Goal: Task Accomplishment & Management: Manage account settings

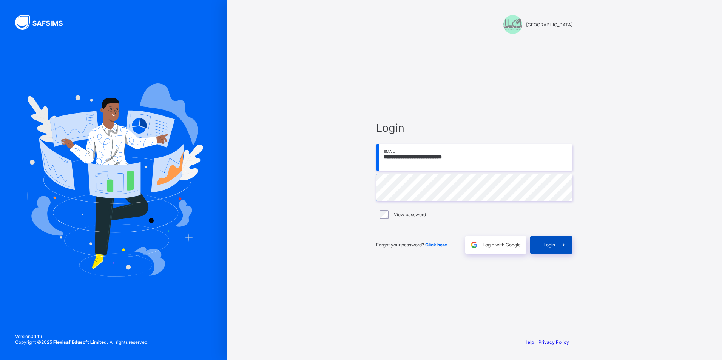
click at [546, 246] on span "Login" at bounding box center [549, 245] width 12 height 6
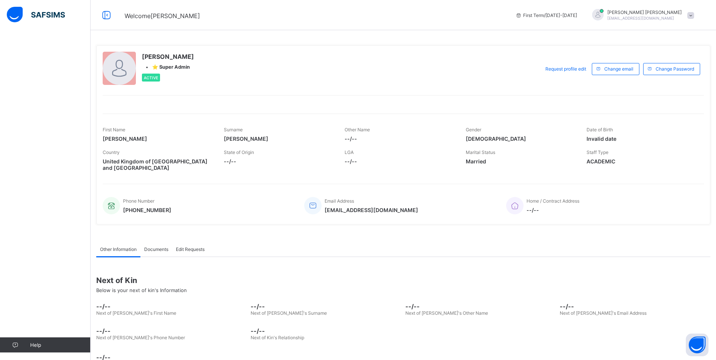
click at [694, 13] on span at bounding box center [690, 15] width 7 height 7
click at [666, 74] on span "Logout" at bounding box center [670, 74] width 50 height 9
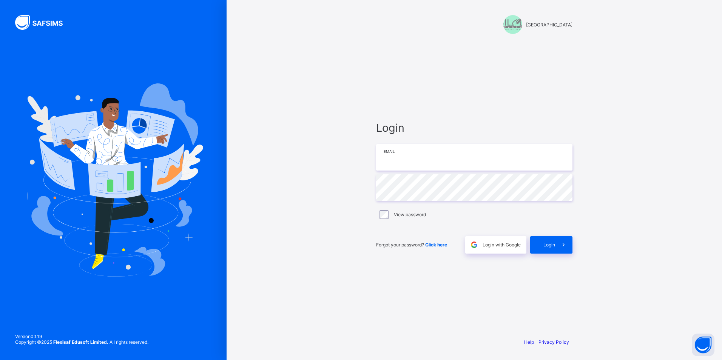
click at [402, 157] on input "email" at bounding box center [474, 157] width 196 height 26
type input "**********"
click at [561, 248] on span at bounding box center [563, 244] width 17 height 17
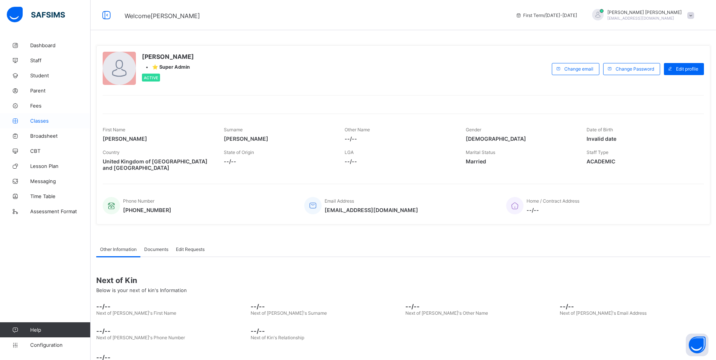
click at [39, 120] on span "Classes" at bounding box center [60, 121] width 60 height 6
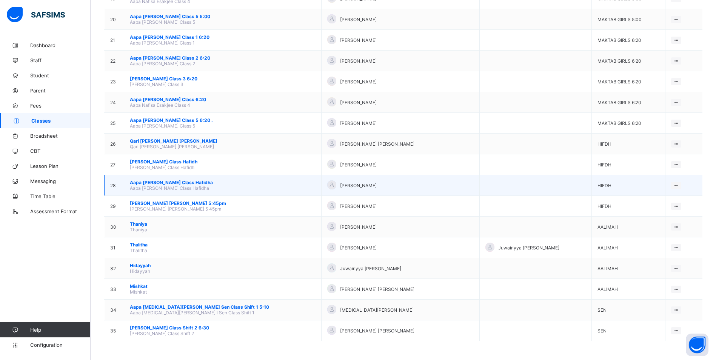
click at [166, 180] on span "Aapa Mariyam Ijaz Class Hafidha" at bounding box center [223, 183] width 186 height 6
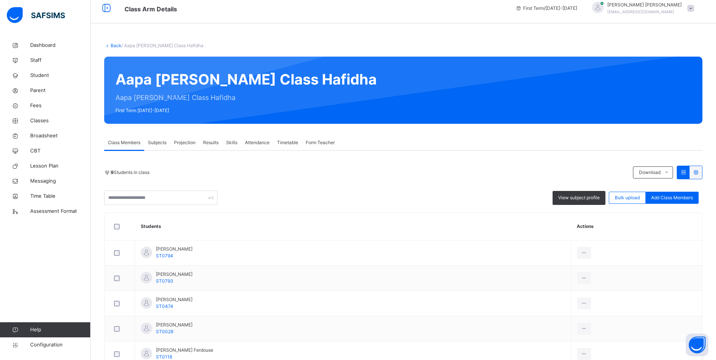
scroll to position [5, 0]
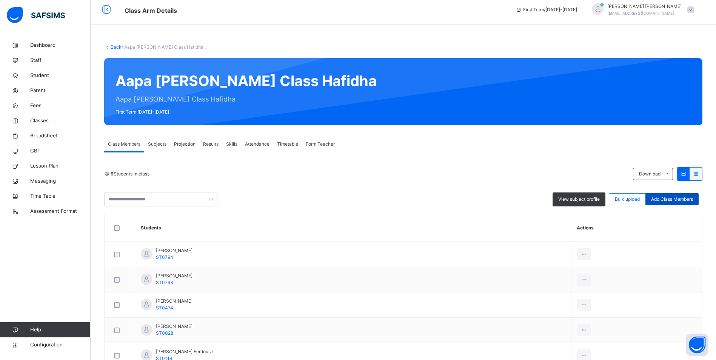
click at [678, 198] on span "Add Class Members" at bounding box center [672, 199] width 42 height 7
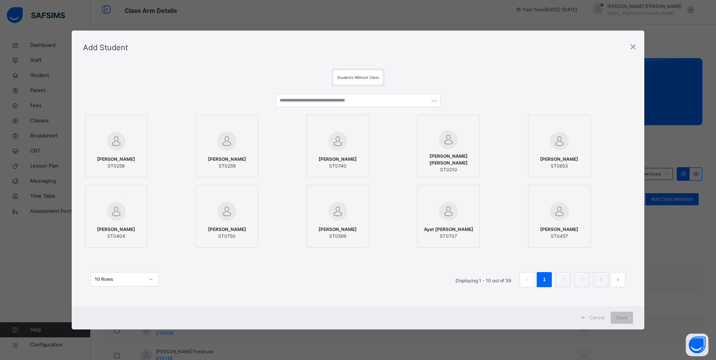
click at [350, 75] on span "Students Without Class" at bounding box center [358, 77] width 42 height 5
click at [340, 101] on input "text" at bounding box center [357, 100] width 165 height 13
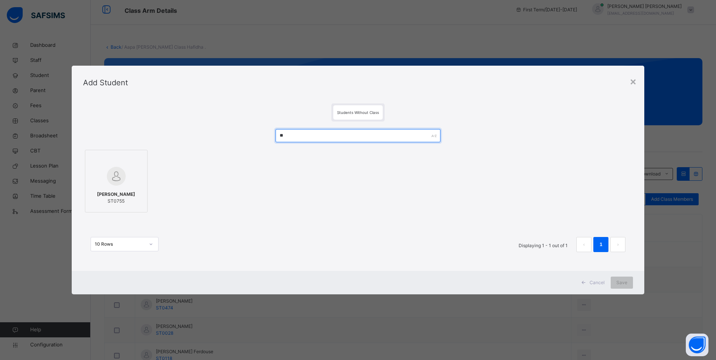
type input "*"
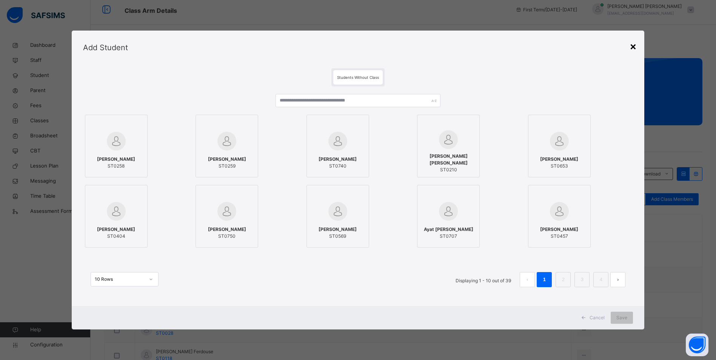
click at [636, 48] on div "×" at bounding box center [632, 46] width 7 height 16
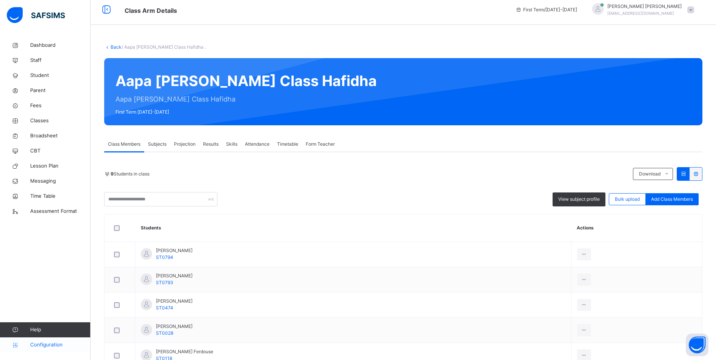
click at [46, 342] on span "Configuration" at bounding box center [60, 345] width 60 height 8
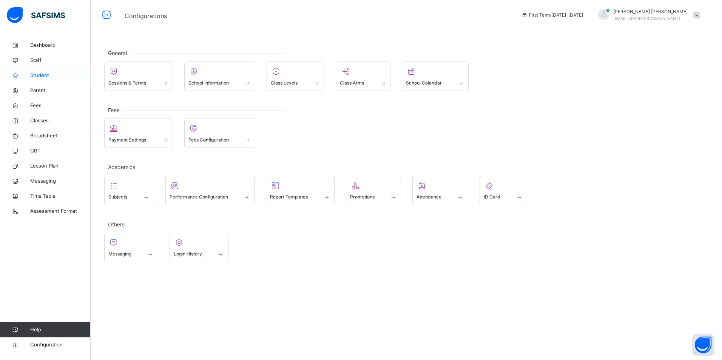
click at [40, 77] on span "Student" at bounding box center [60, 76] width 60 height 8
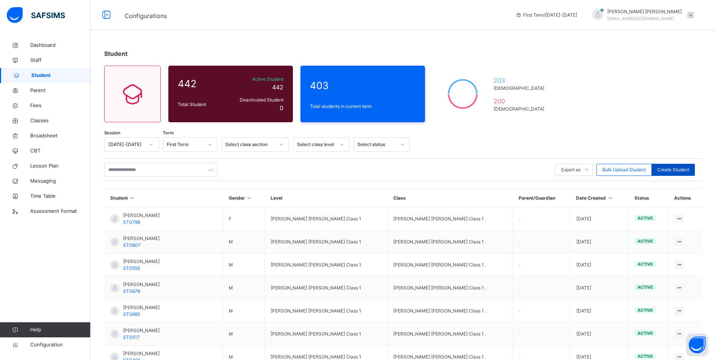
click at [678, 168] on span "Create Student" at bounding box center [673, 169] width 32 height 7
select select "**"
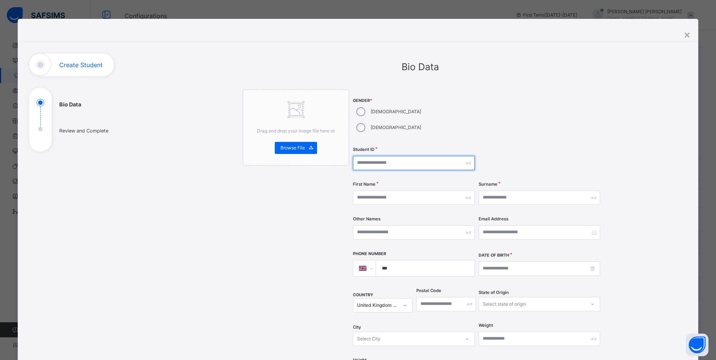
click at [362, 156] on input "text" at bounding box center [414, 163] width 122 height 14
type input "******"
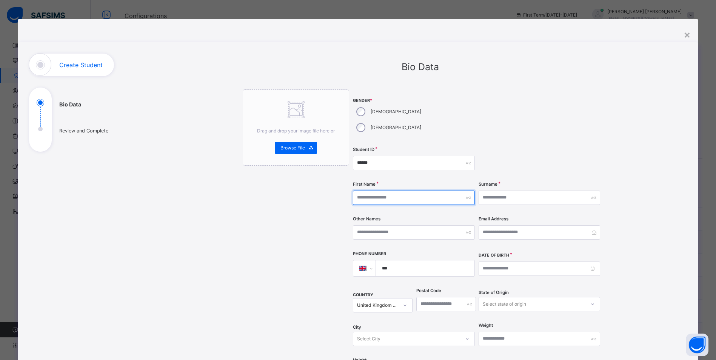
drag, startPoint x: 425, startPoint y: 185, endPoint x: 442, endPoint y: 185, distance: 17.0
click at [425, 191] on input "text" at bounding box center [414, 198] width 122 height 14
type input "*******"
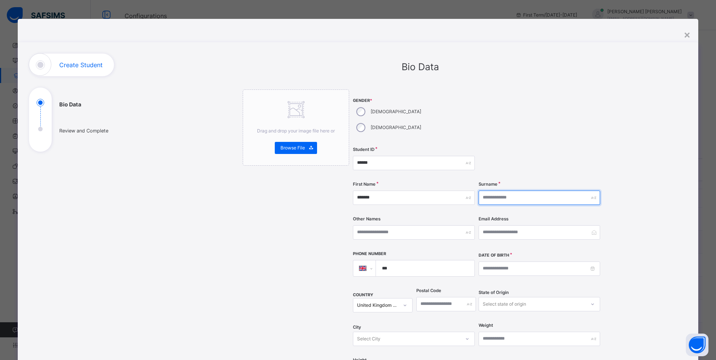
click at [513, 191] on input "text" at bounding box center [540, 198] width 122 height 14
type input "*"
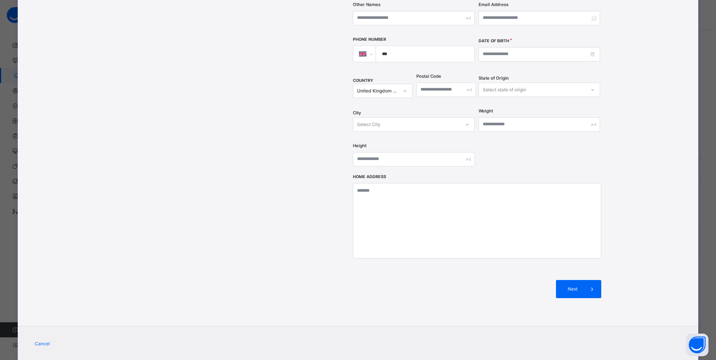
scroll to position [219, 0]
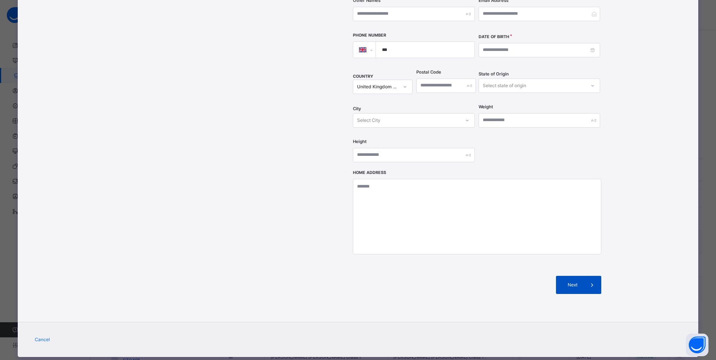
type input "*****"
click at [563, 282] on span "Next" at bounding box center [573, 285] width 22 height 7
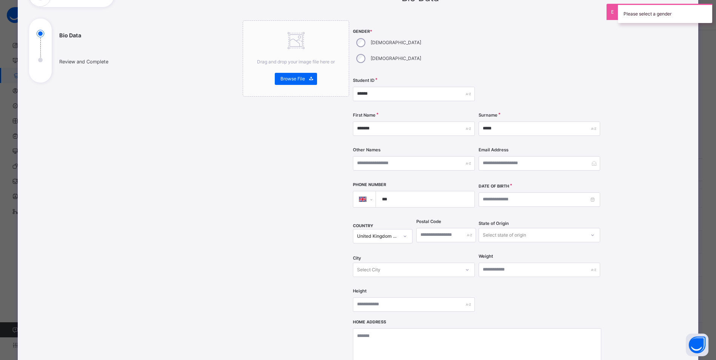
scroll to position [68, 0]
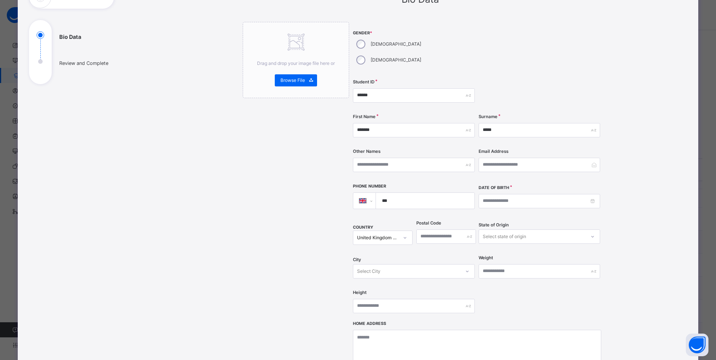
click at [394, 52] on div "[DEMOGRAPHIC_DATA]" at bounding box center [388, 60] width 70 height 16
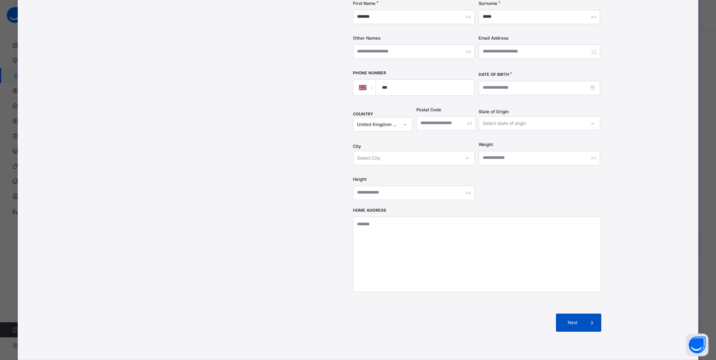
click at [577, 319] on span "Next" at bounding box center [573, 322] width 22 height 7
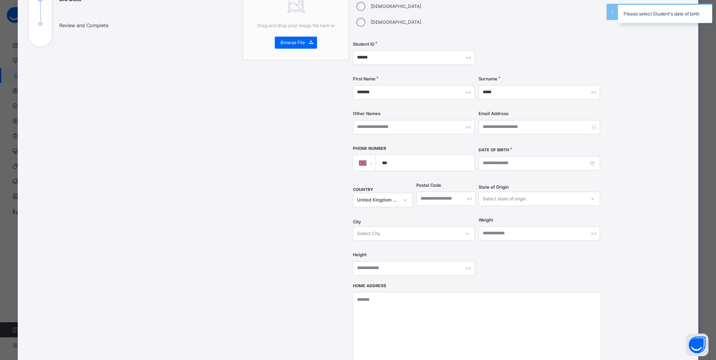
scroll to position [30, 0]
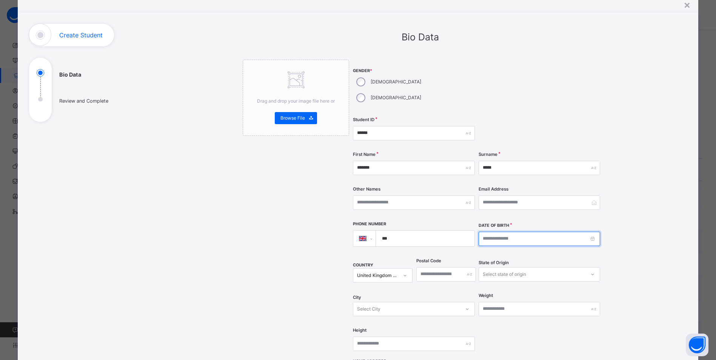
click at [482, 232] on input at bounding box center [540, 239] width 122 height 14
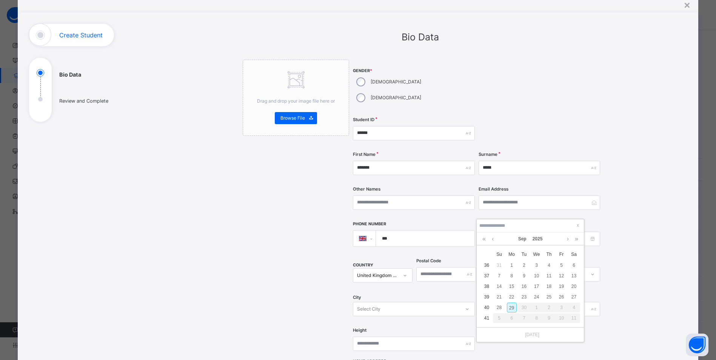
type input "**********"
click at [529, 225] on input "********" at bounding box center [530, 226] width 103 height 8
type input "**********"
click at [633, 250] on div "**********" at bounding box center [420, 262] width 533 height 477
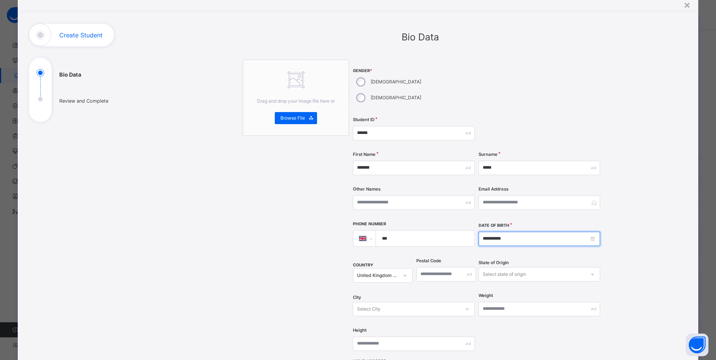
click at [537, 232] on input "**********" at bounding box center [540, 239] width 122 height 14
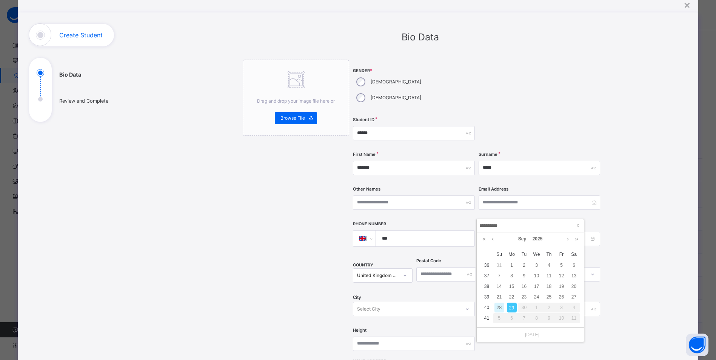
click at [483, 225] on input "**********" at bounding box center [530, 226] width 103 height 8
click at [491, 225] on input "**********" at bounding box center [530, 226] width 103 height 8
click at [510, 224] on input "**********" at bounding box center [530, 226] width 103 height 8
type input "**********"
click at [631, 239] on div "**********" at bounding box center [420, 262] width 533 height 477
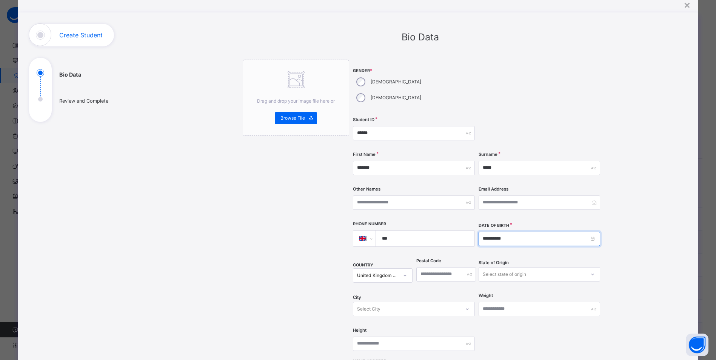
click at [591, 232] on input "**********" at bounding box center [540, 239] width 122 height 14
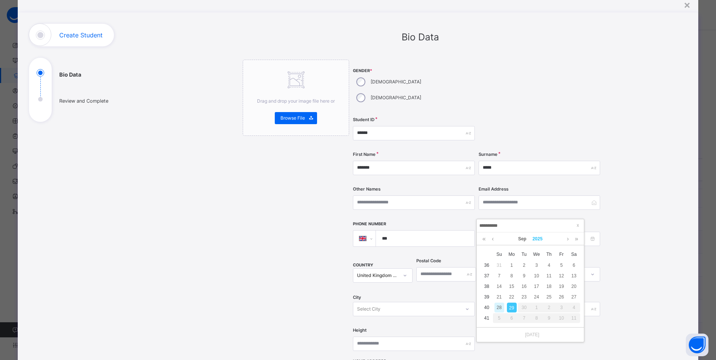
click at [536, 238] on link "2025" at bounding box center [537, 238] width 16 height 13
click at [482, 242] on link at bounding box center [482, 239] width 11 height 14
click at [578, 241] on link at bounding box center [578, 239] width 11 height 14
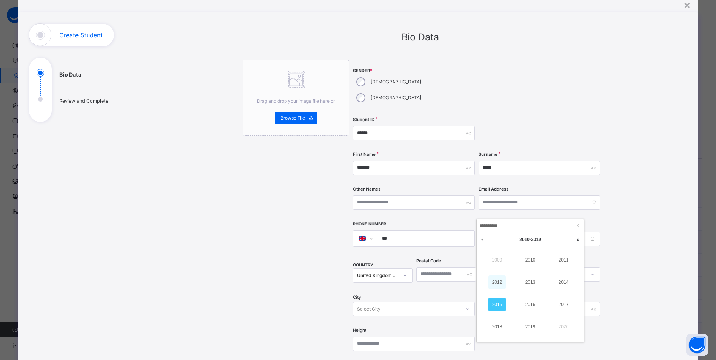
click at [501, 281] on link "2012" at bounding box center [496, 282] width 17 height 14
click at [523, 240] on link "Sep" at bounding box center [522, 238] width 14 height 13
click at [529, 262] on link "Feb" at bounding box center [530, 260] width 17 height 14
click at [539, 275] on div "8" at bounding box center [537, 276] width 10 height 10
type input "**********"
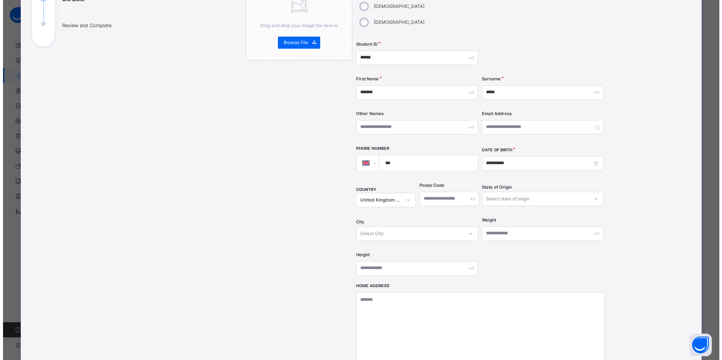
scroll to position [219, 0]
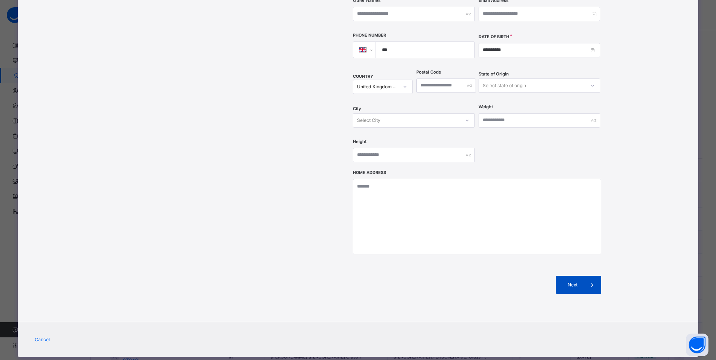
click at [589, 280] on icon at bounding box center [592, 284] width 8 height 9
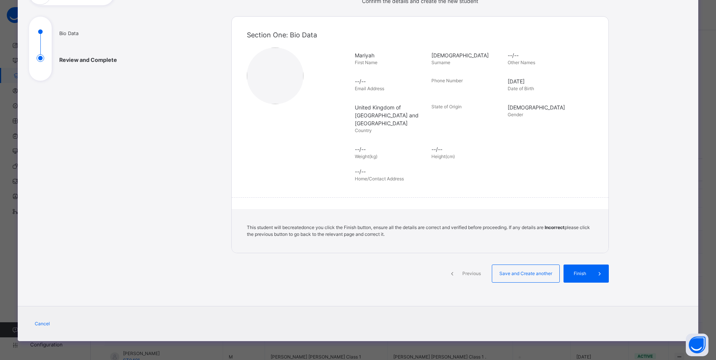
scroll to position [63, 0]
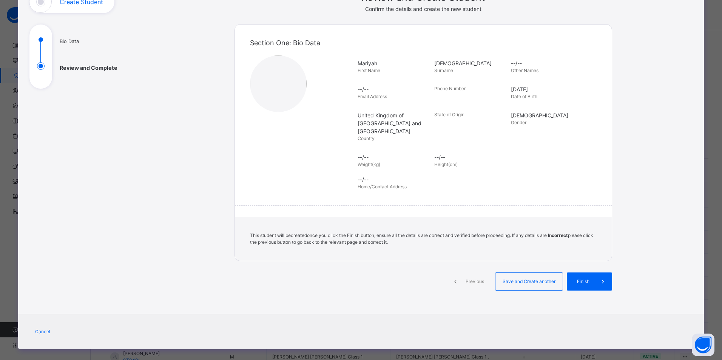
click at [589, 272] on div "Finish" at bounding box center [588, 281] width 45 height 18
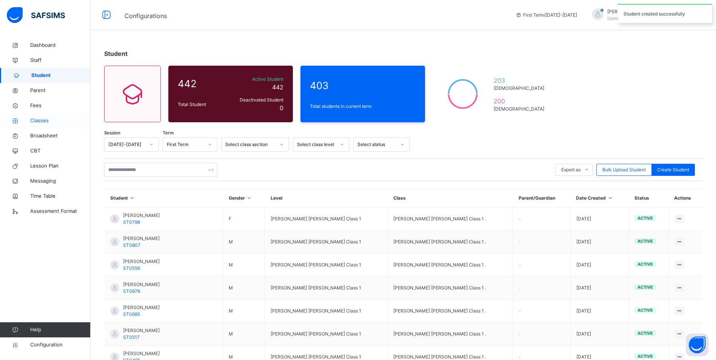
click at [41, 122] on span "Classes" at bounding box center [60, 121] width 60 height 8
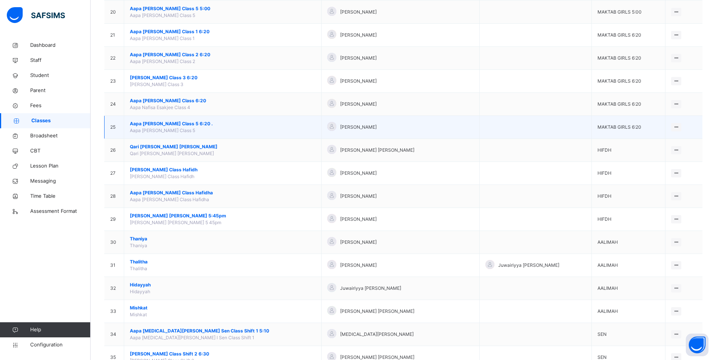
scroll to position [528, 0]
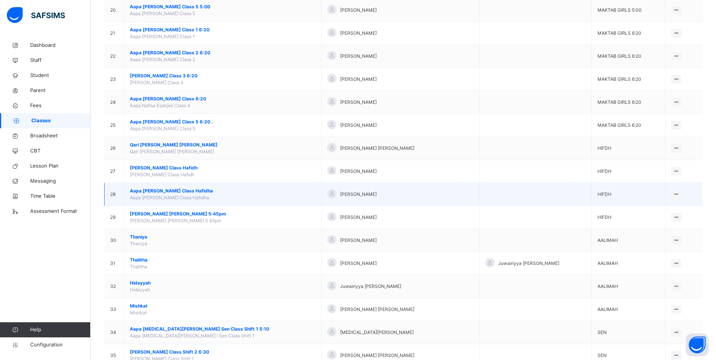
click at [181, 189] on span "Aapa [PERSON_NAME] Class Hafidha" at bounding box center [223, 191] width 186 height 7
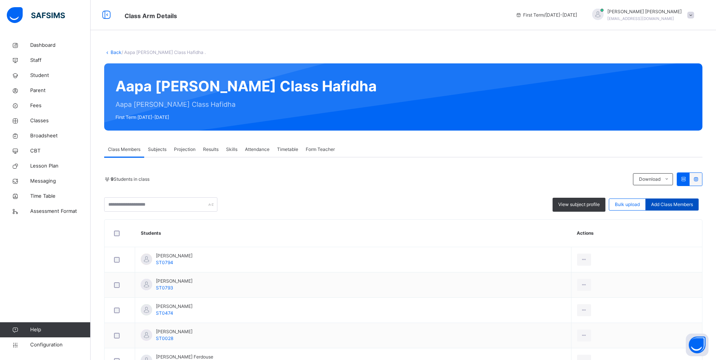
click at [688, 207] on span "Add Class Members" at bounding box center [672, 204] width 42 height 7
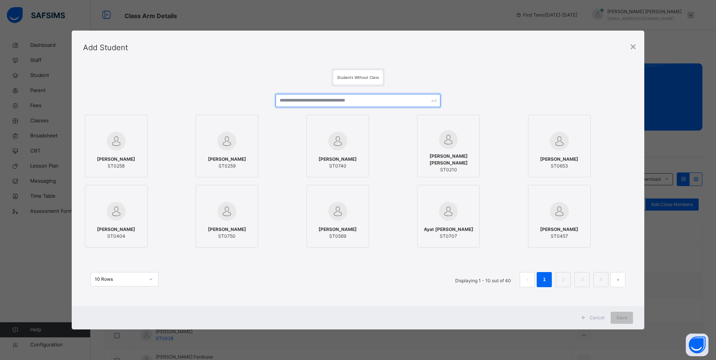
click at [345, 103] on input "text" at bounding box center [357, 100] width 165 height 13
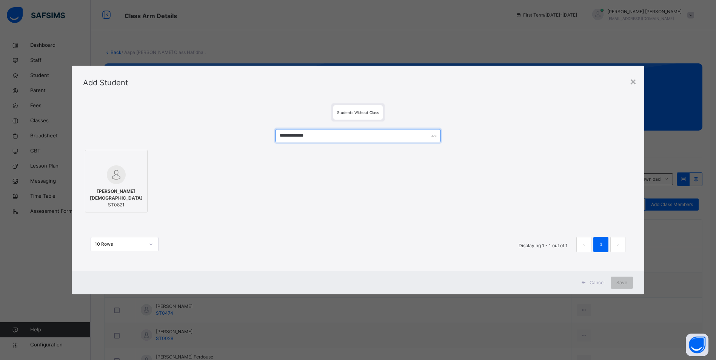
type input "**********"
click at [138, 184] on div at bounding box center [116, 174] width 54 height 19
click at [637, 282] on div "Save" at bounding box center [627, 283] width 22 height 12
click at [627, 279] on span "Save" at bounding box center [621, 282] width 11 height 7
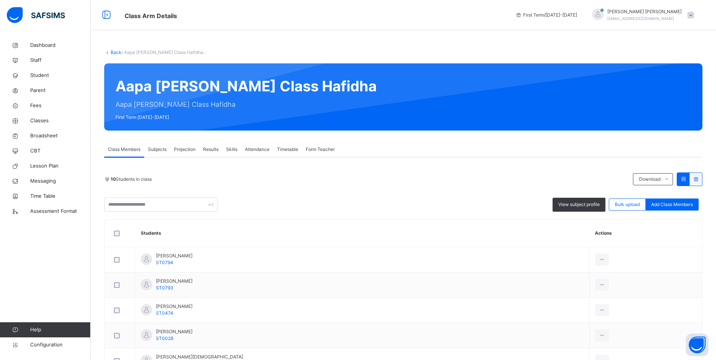
click at [251, 148] on span "Attendance" at bounding box center [257, 149] width 25 height 7
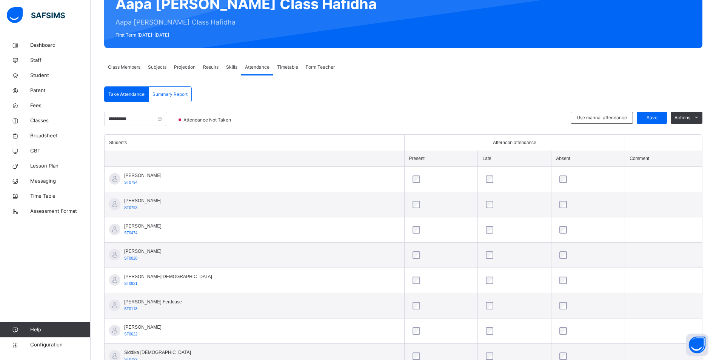
scroll to position [113, 0]
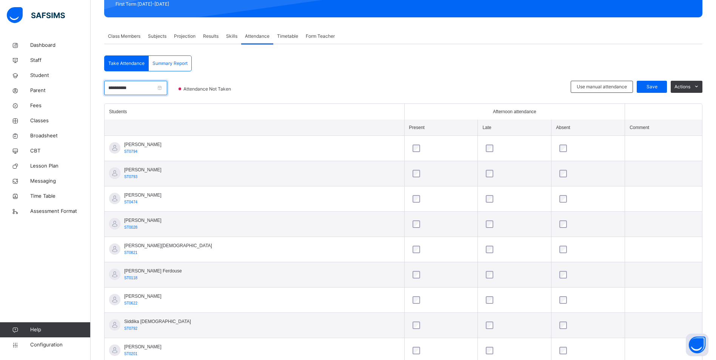
click at [142, 85] on input "**********" at bounding box center [135, 88] width 63 height 14
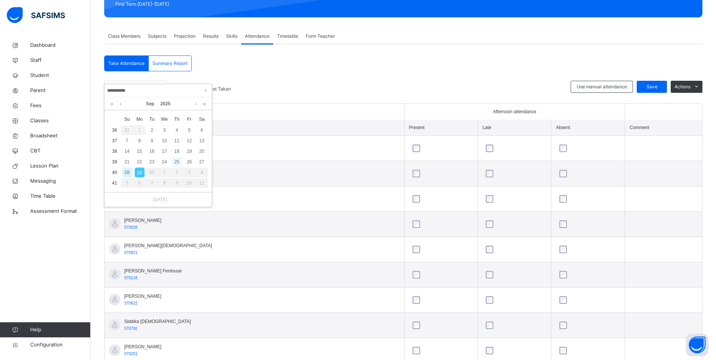
click at [179, 163] on div "25" at bounding box center [177, 162] width 10 height 10
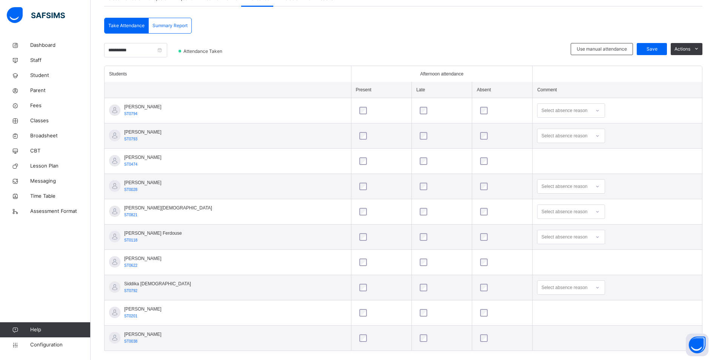
scroll to position [163, 0]
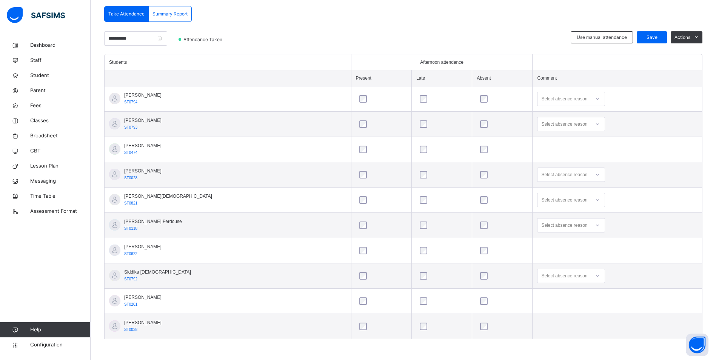
click at [591, 199] on div at bounding box center [597, 200] width 13 height 12
click at [560, 269] on div "After school club" at bounding box center [570, 268] width 67 height 13
click at [657, 40] on span "Save" at bounding box center [651, 37] width 19 height 7
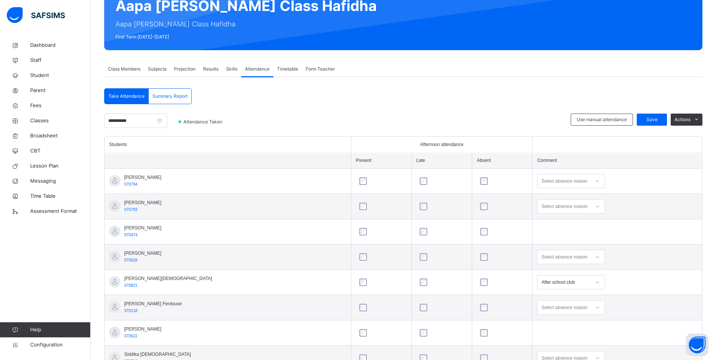
scroll to position [38, 0]
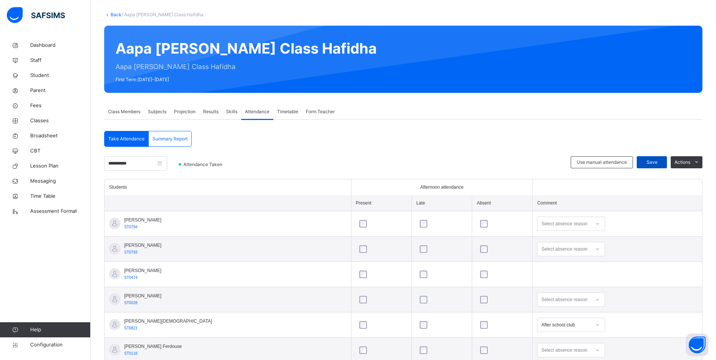
click at [661, 160] on span "Save" at bounding box center [651, 162] width 19 height 7
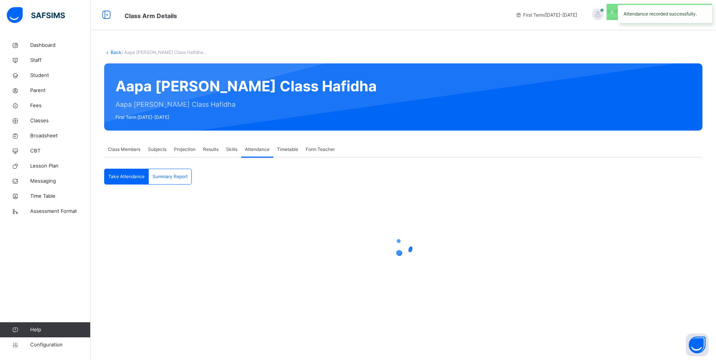
scroll to position [0, 0]
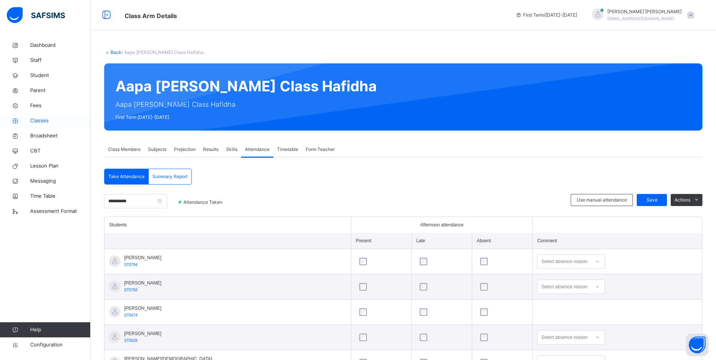
click at [40, 119] on span "Classes" at bounding box center [60, 121] width 60 height 8
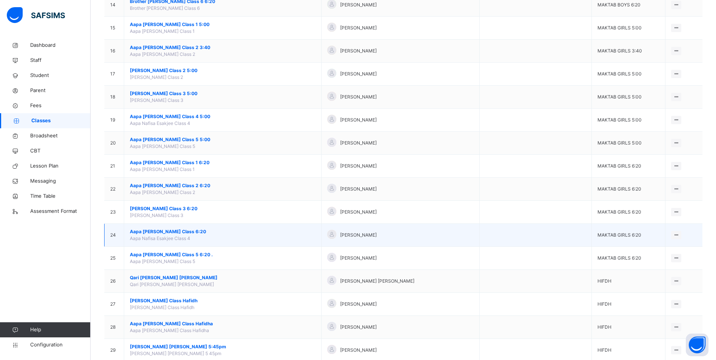
scroll to position [377, 0]
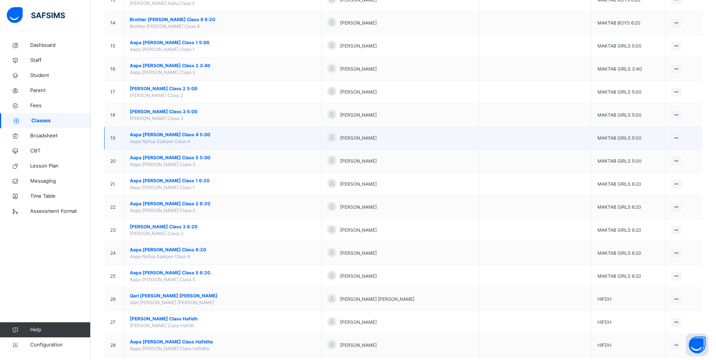
click at [179, 134] on span "Aapa [PERSON_NAME] Class 4 5:00" at bounding box center [223, 134] width 186 height 7
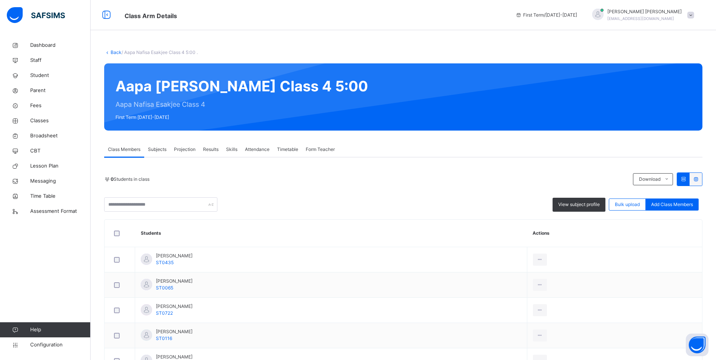
click at [265, 149] on span "Attendance" at bounding box center [257, 149] width 25 height 7
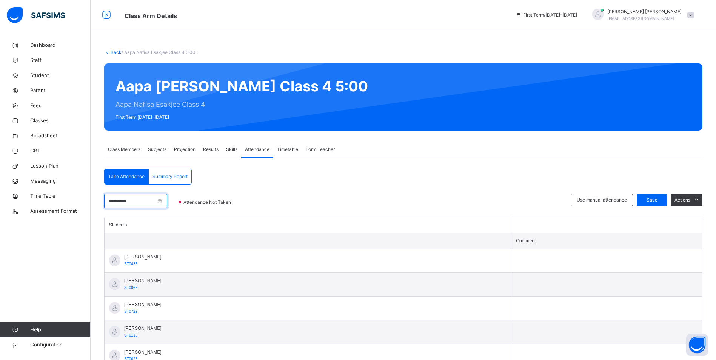
click at [146, 203] on input "**********" at bounding box center [135, 201] width 63 height 14
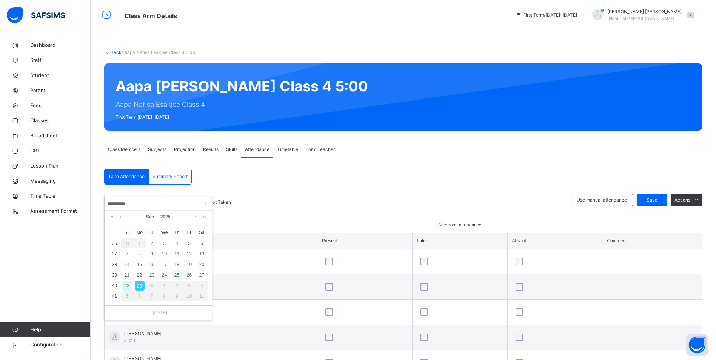
click at [179, 276] on div "25" at bounding box center [177, 275] width 10 height 10
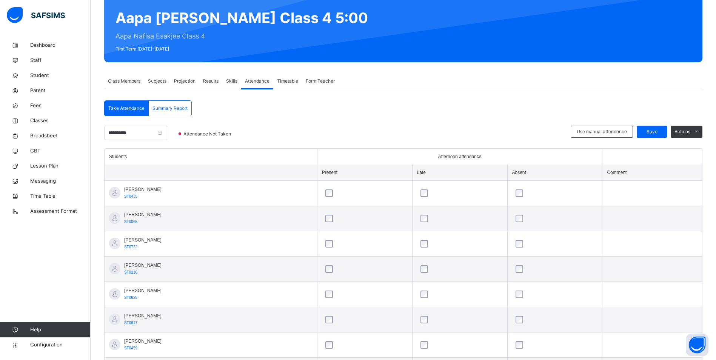
scroll to position [62, 0]
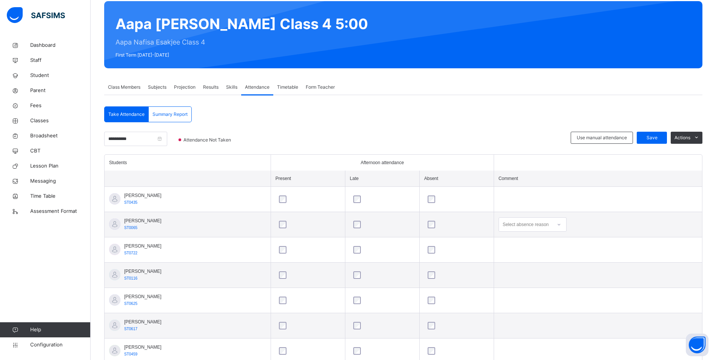
click at [565, 223] on div at bounding box center [559, 225] width 13 height 12
click at [520, 301] on div "No transport" at bounding box center [532, 303] width 67 height 13
click at [653, 139] on span "Save" at bounding box center [651, 137] width 19 height 7
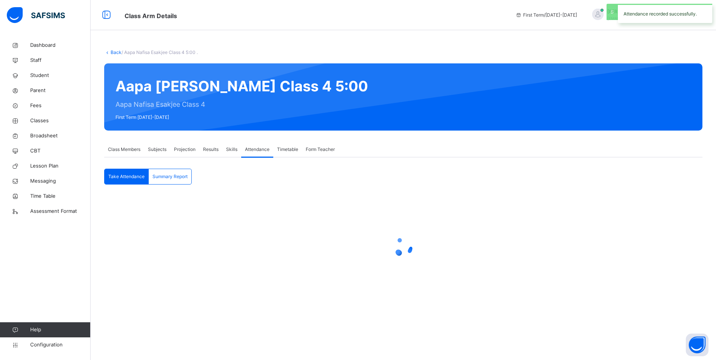
scroll to position [0, 0]
click at [37, 116] on link "Classes" at bounding box center [45, 120] width 91 height 15
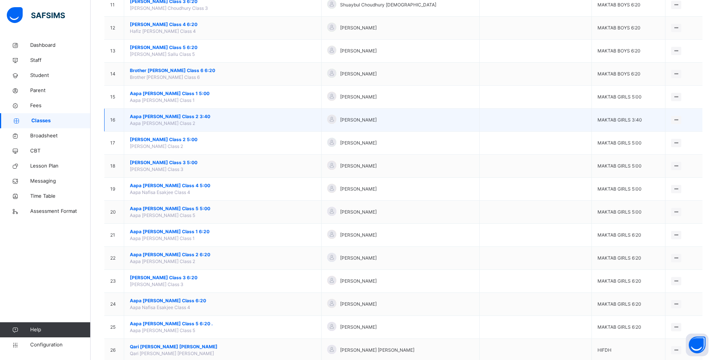
scroll to position [340, 0]
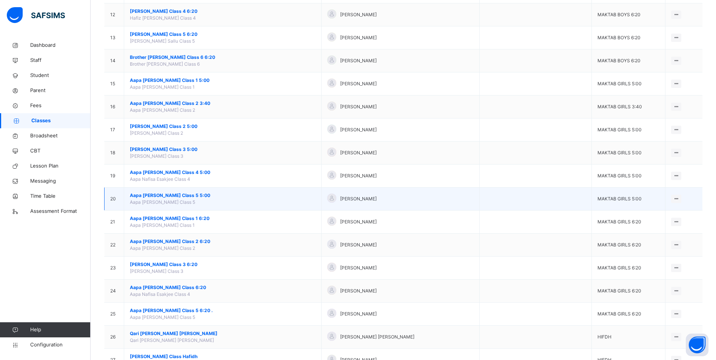
click at [172, 196] on span "Aapa [PERSON_NAME] Class 5 5:00" at bounding box center [223, 195] width 186 height 7
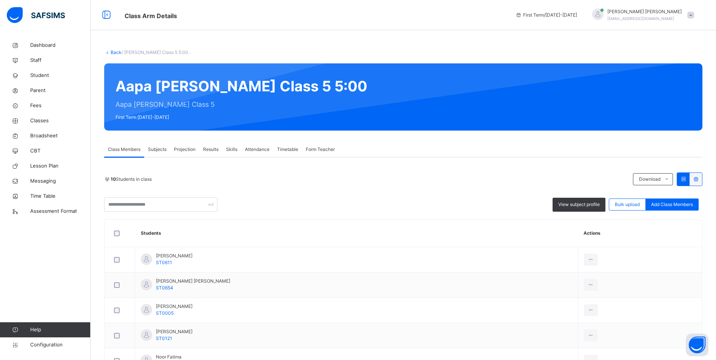
click at [266, 149] on span "Attendance" at bounding box center [257, 149] width 25 height 7
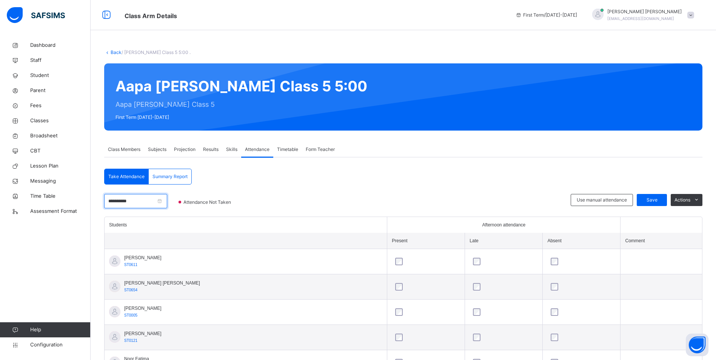
click at [151, 201] on input "**********" at bounding box center [135, 201] width 63 height 14
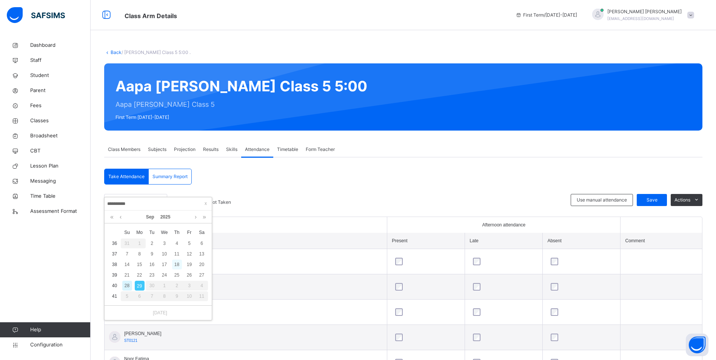
click at [176, 268] on div "18" at bounding box center [177, 265] width 10 height 10
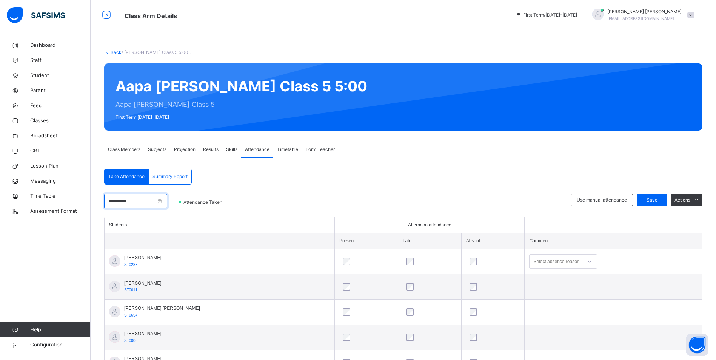
click at [152, 204] on input "**********" at bounding box center [135, 201] width 63 height 14
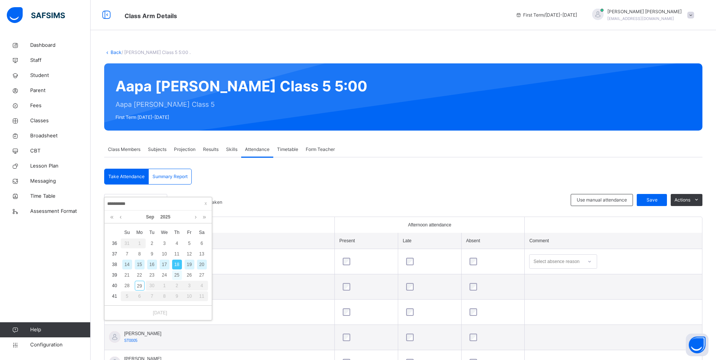
click at [175, 273] on div "25" at bounding box center [177, 275] width 10 height 10
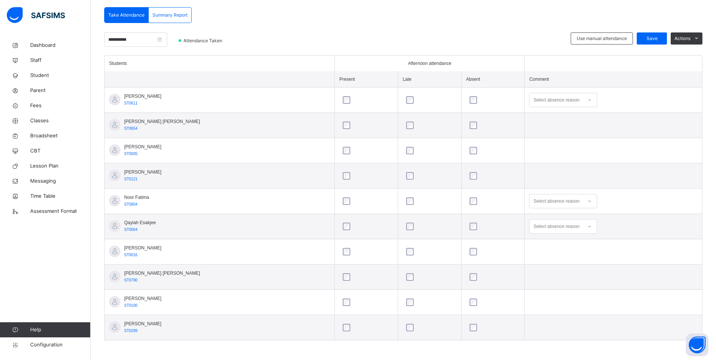
scroll to position [163, 0]
click at [583, 227] on div at bounding box center [589, 225] width 13 height 12
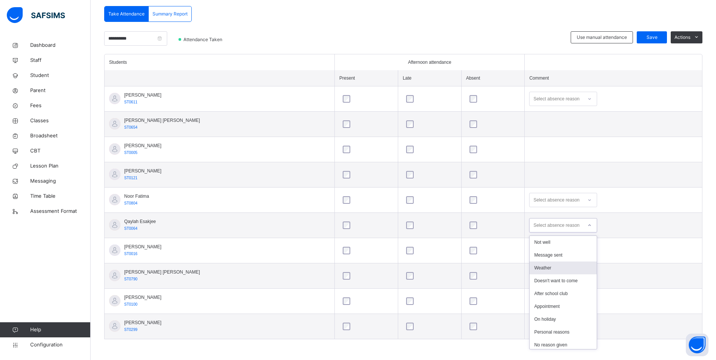
scroll to position [38, 0]
click at [529, 307] on div "No reason given" at bounding box center [562, 307] width 67 height 13
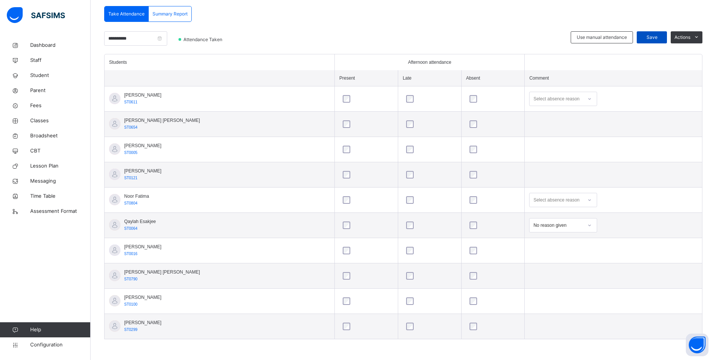
click at [660, 36] on span "Save" at bounding box center [651, 37] width 19 height 7
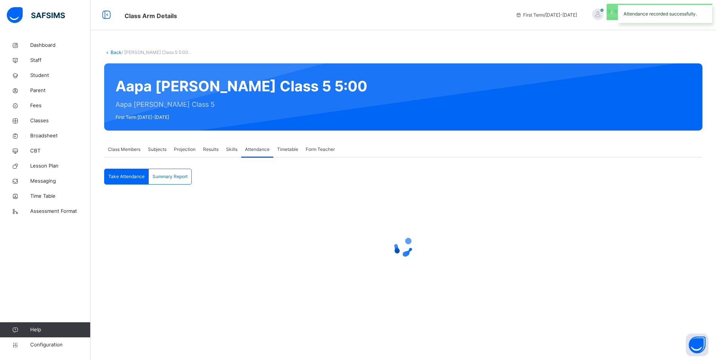
scroll to position [0, 0]
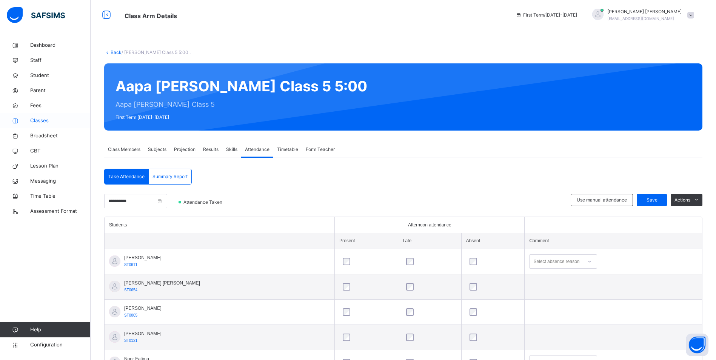
click at [39, 117] on link "Classes" at bounding box center [45, 120] width 91 height 15
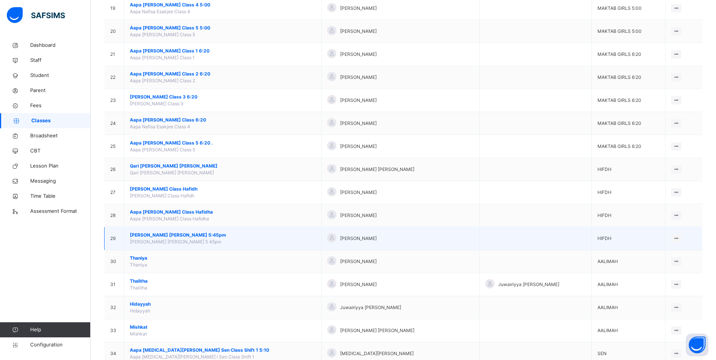
scroll to position [554, 0]
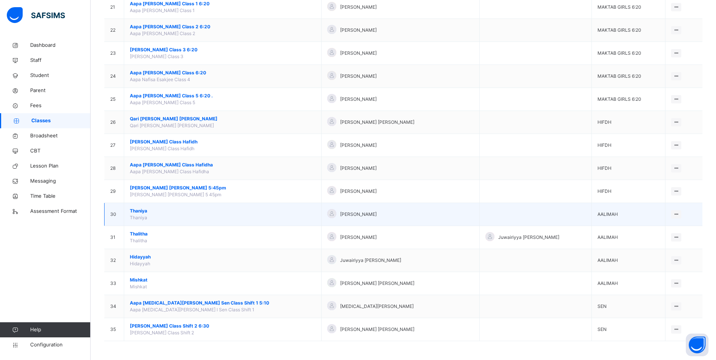
click at [141, 211] on span "Thaniya" at bounding box center [223, 211] width 186 height 7
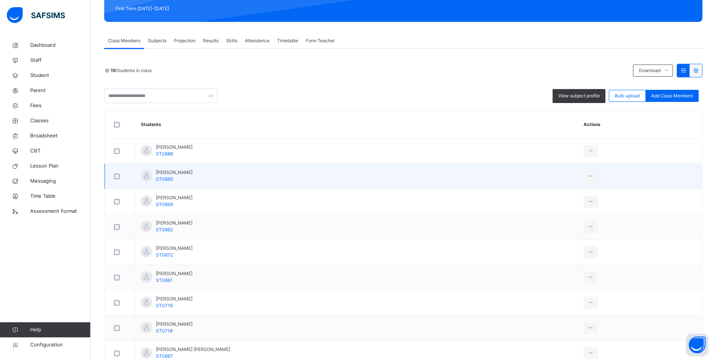
scroll to position [107, 0]
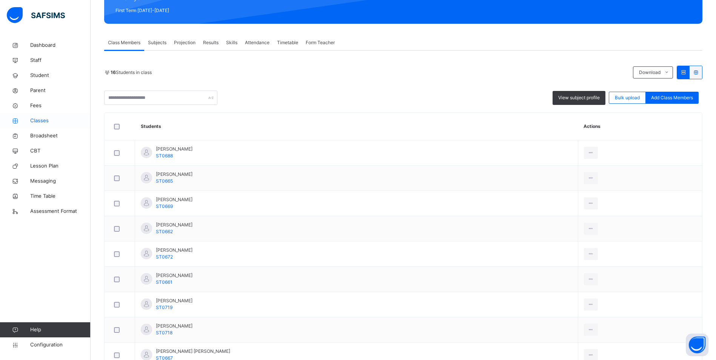
click at [43, 121] on span "Classes" at bounding box center [60, 121] width 60 height 8
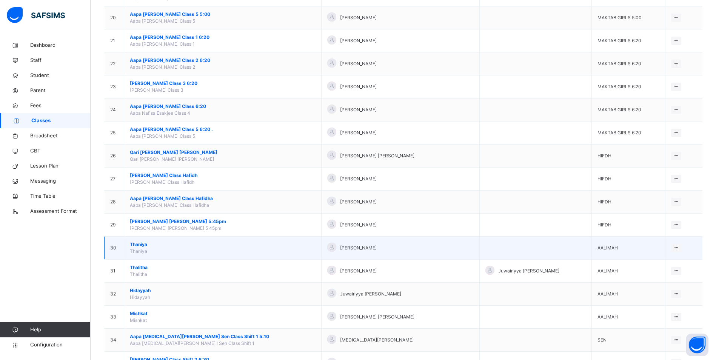
scroll to position [528, 0]
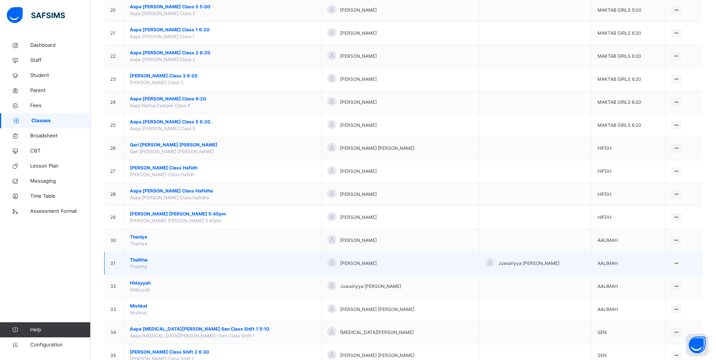
click at [140, 261] on span "Thalitha" at bounding box center [223, 260] width 186 height 7
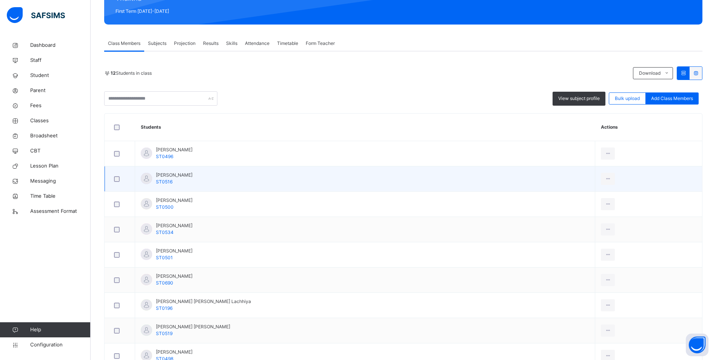
scroll to position [113, 0]
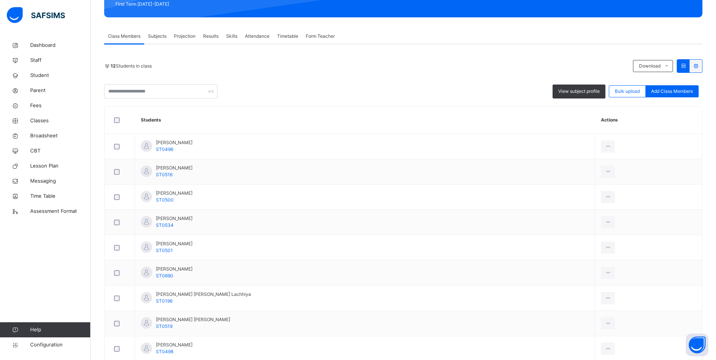
click at [257, 36] on span "Attendance" at bounding box center [257, 36] width 25 height 7
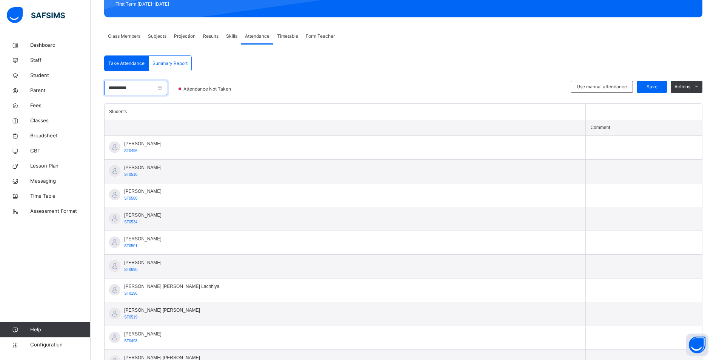
click at [151, 90] on input "**********" at bounding box center [135, 88] width 63 height 14
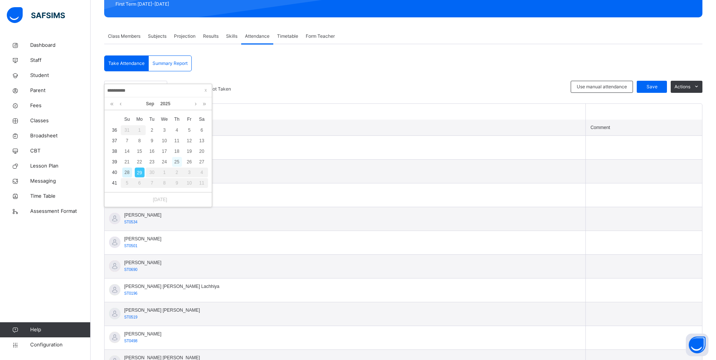
click at [177, 163] on div "25" at bounding box center [177, 162] width 10 height 10
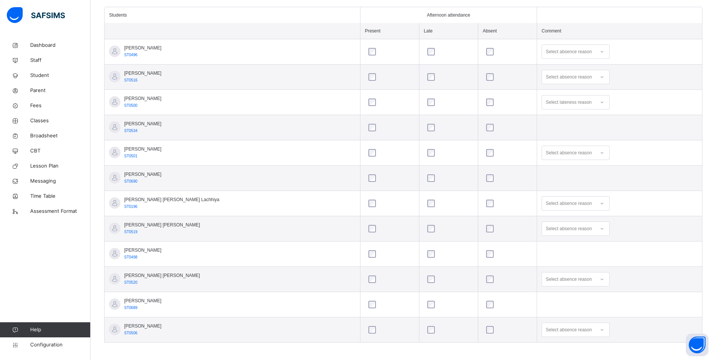
scroll to position [213, 0]
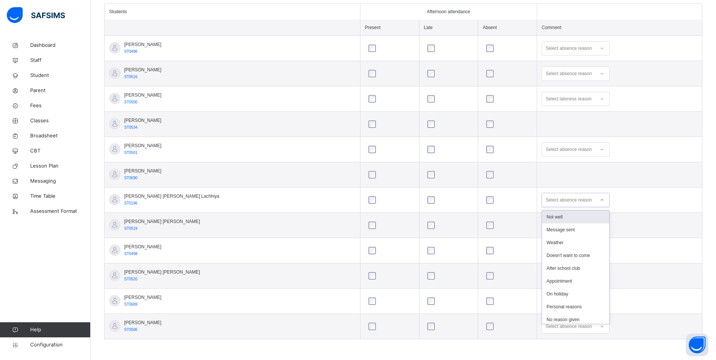
click at [600, 200] on icon at bounding box center [602, 200] width 5 height 8
click at [542, 218] on div "Not well" at bounding box center [575, 217] width 67 height 13
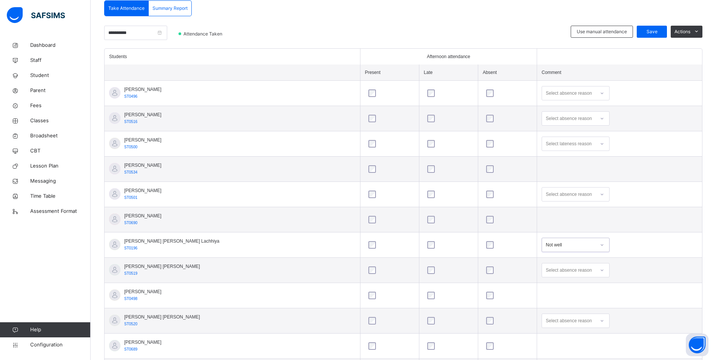
scroll to position [100, 0]
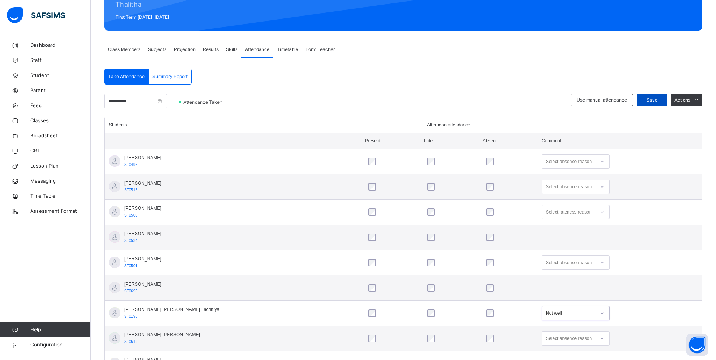
click at [656, 99] on span "Save" at bounding box center [651, 100] width 19 height 7
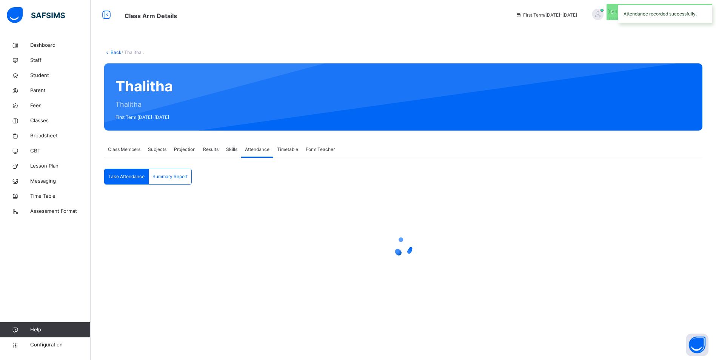
scroll to position [0, 0]
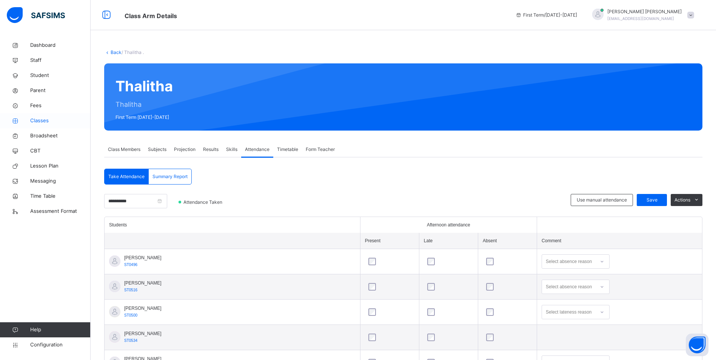
click at [37, 116] on link "Classes" at bounding box center [45, 120] width 91 height 15
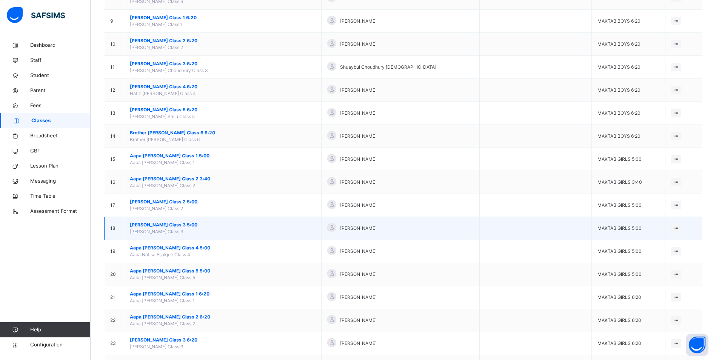
scroll to position [340, 0]
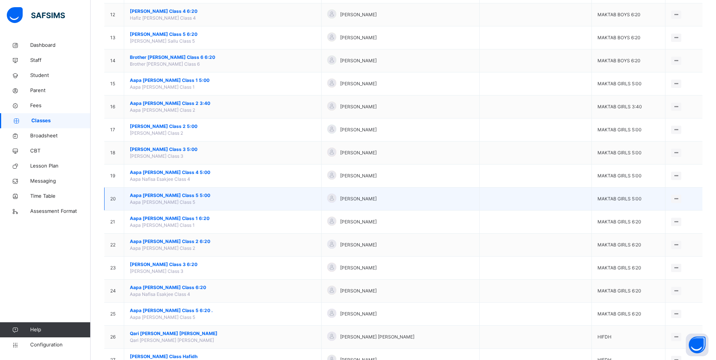
click at [191, 193] on span "Aapa [PERSON_NAME] Class 5 5:00" at bounding box center [223, 195] width 186 height 7
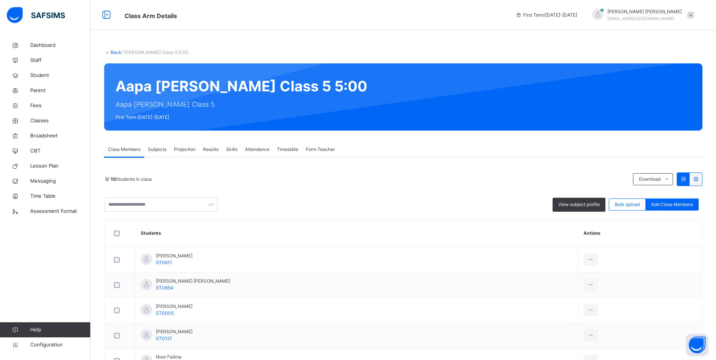
click at [267, 150] on span "Attendance" at bounding box center [257, 149] width 25 height 7
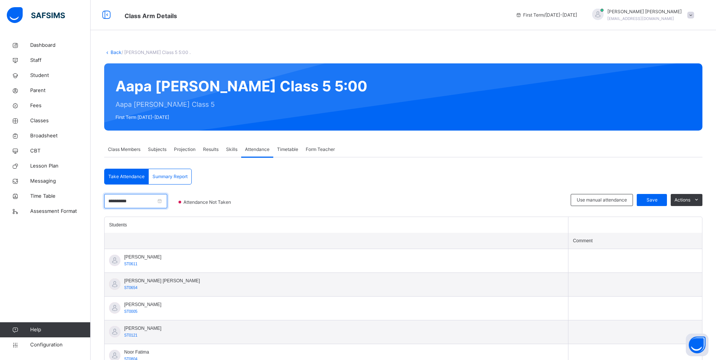
click at [156, 198] on input "**********" at bounding box center [135, 201] width 63 height 14
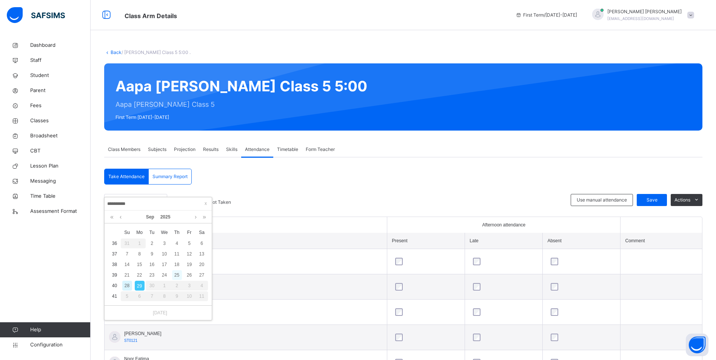
click at [179, 275] on div "25" at bounding box center [177, 275] width 10 height 10
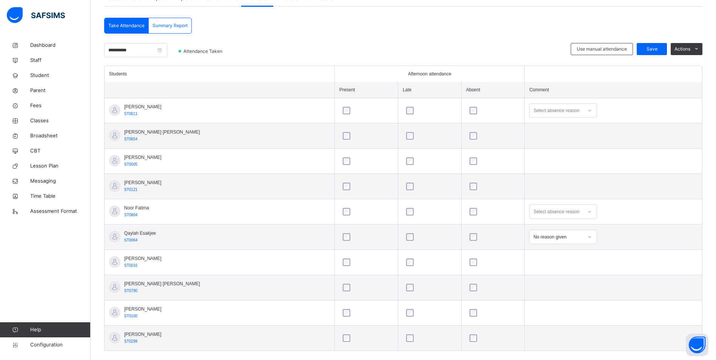
scroll to position [163, 0]
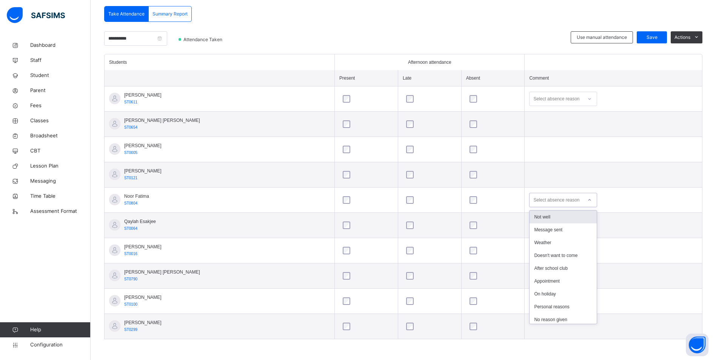
click at [587, 200] on icon at bounding box center [589, 200] width 5 height 8
click at [529, 279] on div "No transport" at bounding box center [562, 278] width 67 height 13
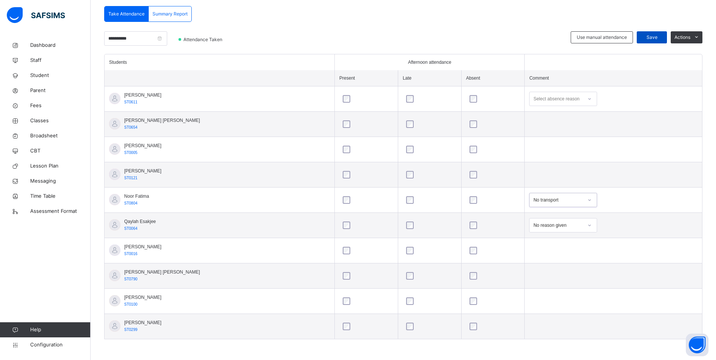
click at [655, 38] on span "Save" at bounding box center [651, 37] width 19 height 7
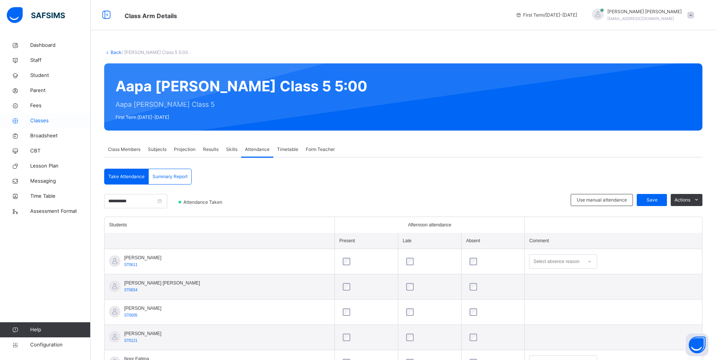
click at [45, 117] on link "Classes" at bounding box center [45, 120] width 91 height 15
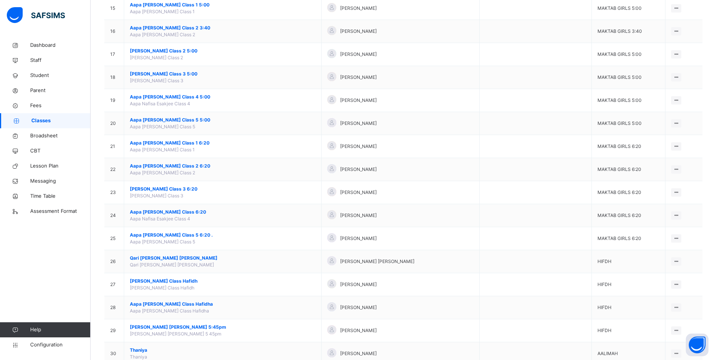
scroll to position [453, 0]
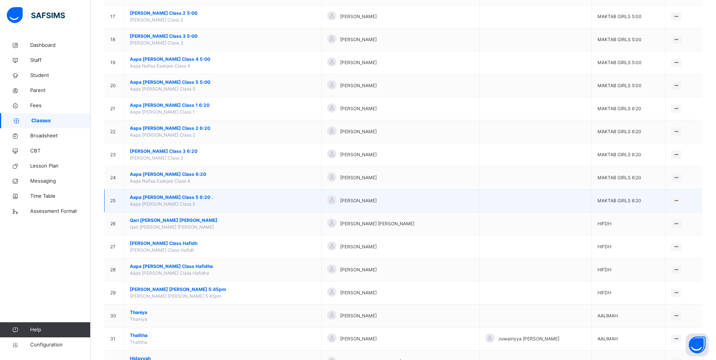
click at [192, 195] on span "Aapa [PERSON_NAME] Class 5 6:20 ." at bounding box center [223, 197] width 186 height 7
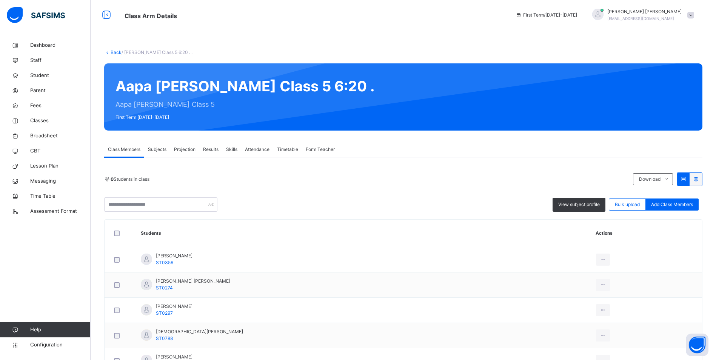
click at [251, 151] on span "Attendance" at bounding box center [257, 149] width 25 height 7
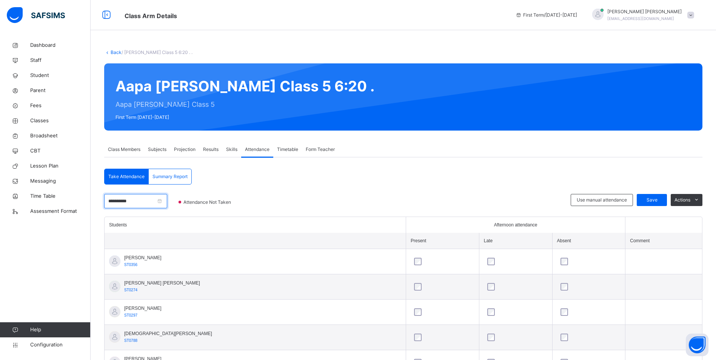
click at [145, 200] on input "**********" at bounding box center [135, 201] width 63 height 14
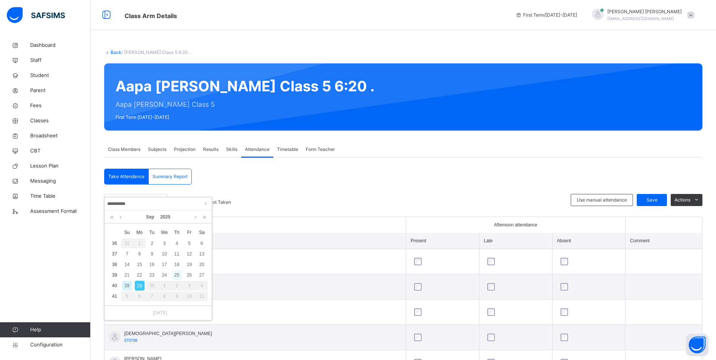
click at [176, 275] on div "25" at bounding box center [177, 275] width 10 height 10
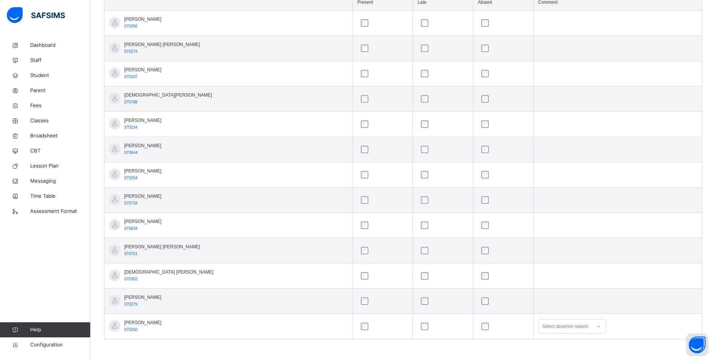
scroll to position [329, 0]
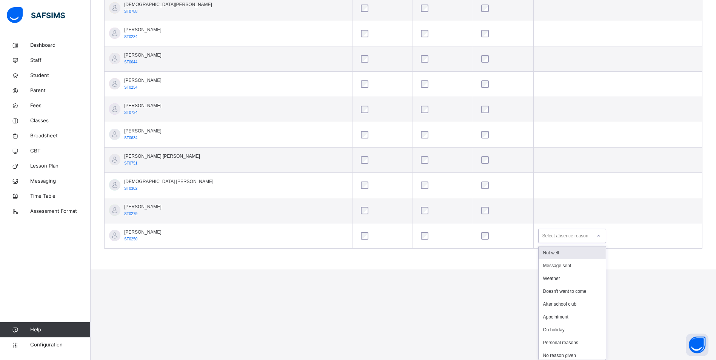
click at [577, 243] on div "option Not well focused, 1 of 15. 15 results available. Use Up and Down to choo…" at bounding box center [572, 236] width 68 height 14
click at [539, 292] on div "Parent's evening" at bounding box center [572, 289] width 67 height 13
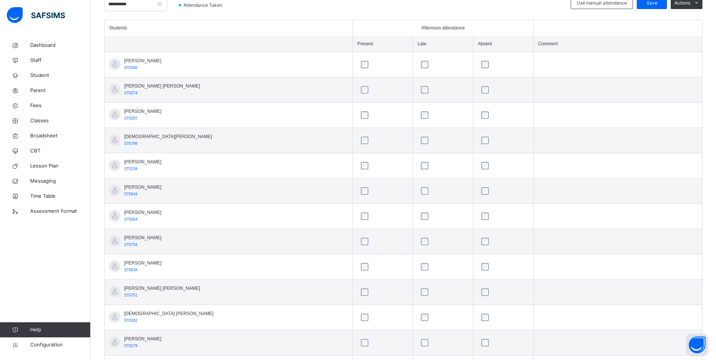
scroll to position [125, 0]
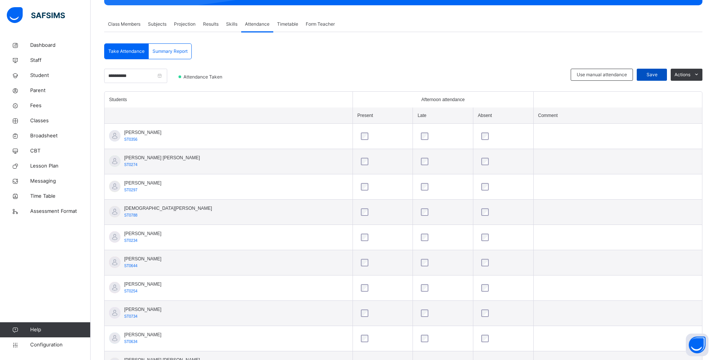
click at [660, 71] on div "Save" at bounding box center [652, 75] width 30 height 12
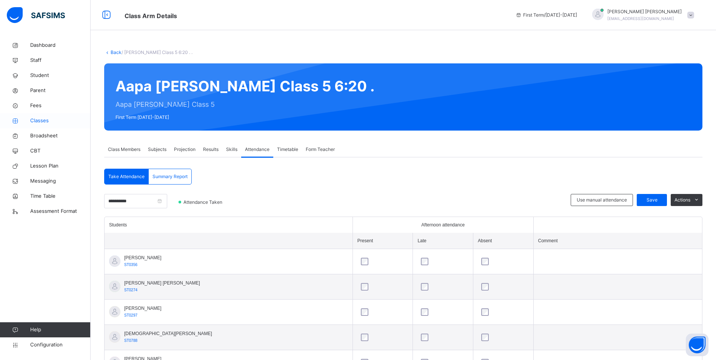
click at [40, 118] on span "Classes" at bounding box center [60, 121] width 60 height 8
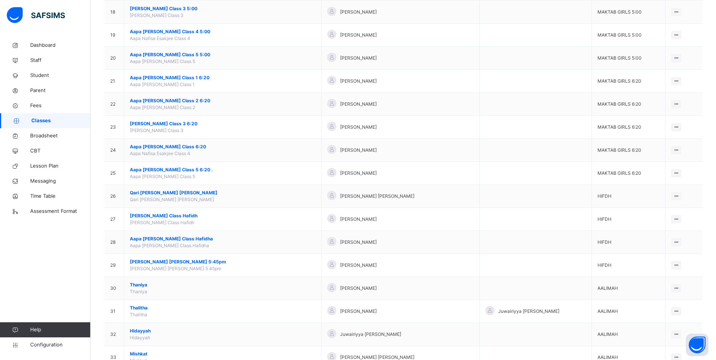
scroll to position [491, 0]
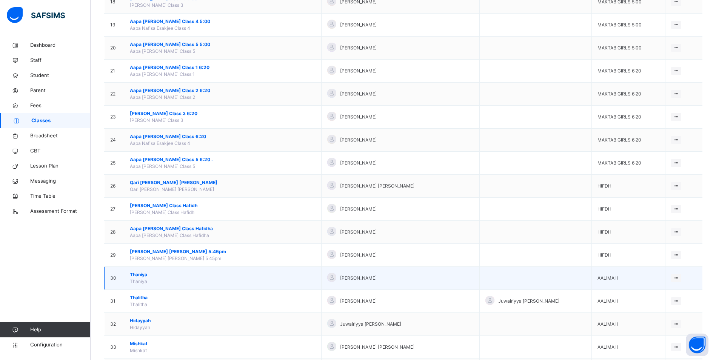
click at [145, 273] on span "Thaniya" at bounding box center [223, 274] width 186 height 7
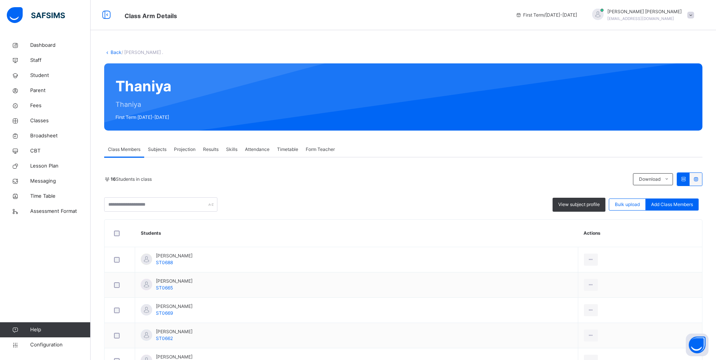
click at [262, 150] on span "Attendance" at bounding box center [257, 149] width 25 height 7
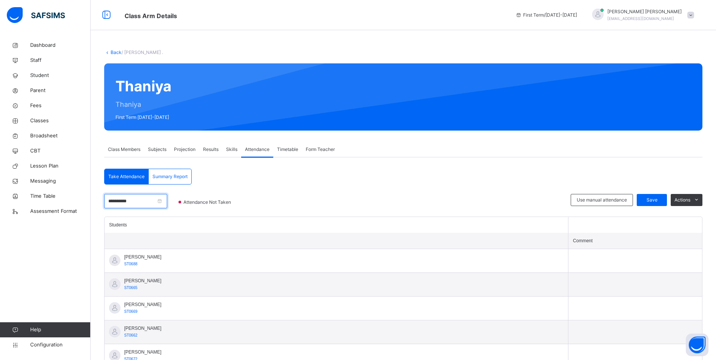
click at [152, 203] on input "**********" at bounding box center [135, 201] width 63 height 14
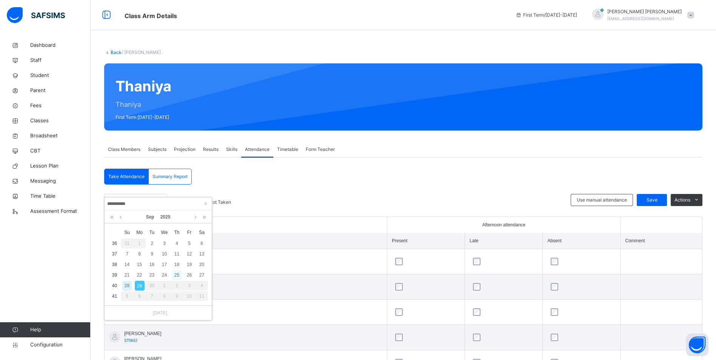
click at [175, 275] on div "25" at bounding box center [177, 275] width 10 height 10
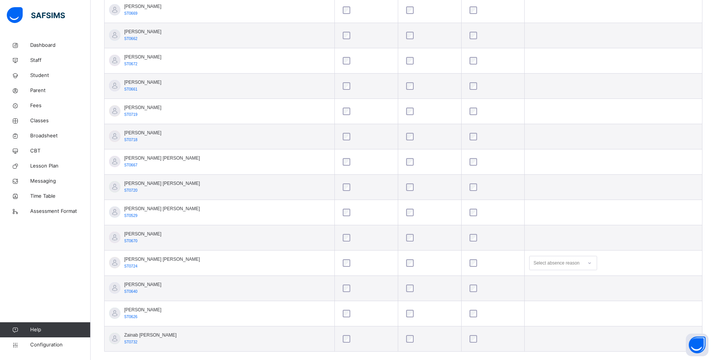
scroll to position [314, 0]
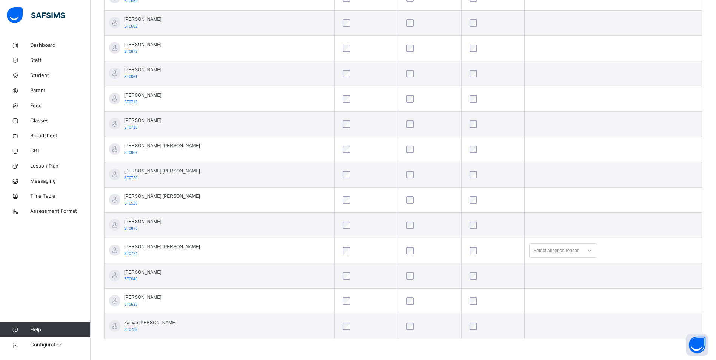
click at [580, 258] on div "Select absence reason" at bounding box center [563, 250] width 68 height 14
click at [537, 271] on div "Not well" at bounding box center [562, 267] width 67 height 13
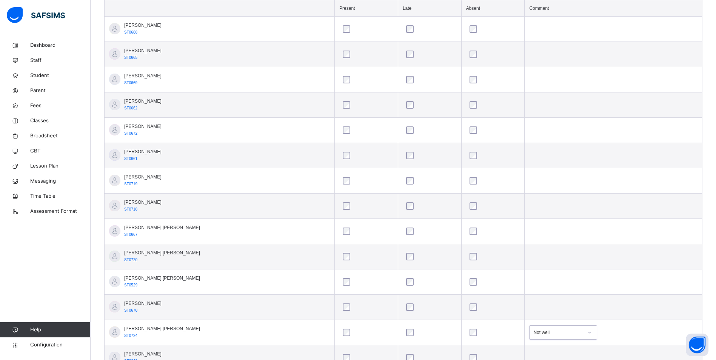
scroll to position [163, 0]
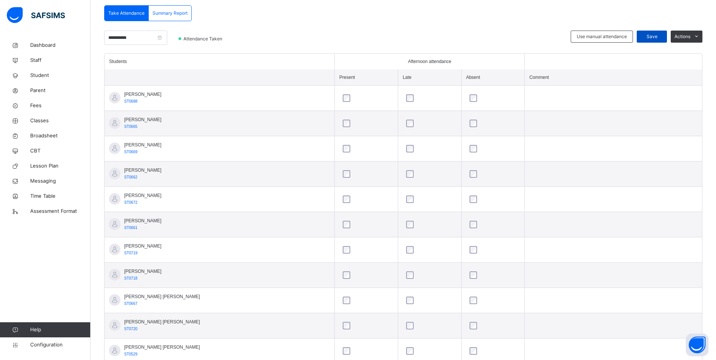
click at [653, 36] on span "Save" at bounding box center [651, 36] width 19 height 7
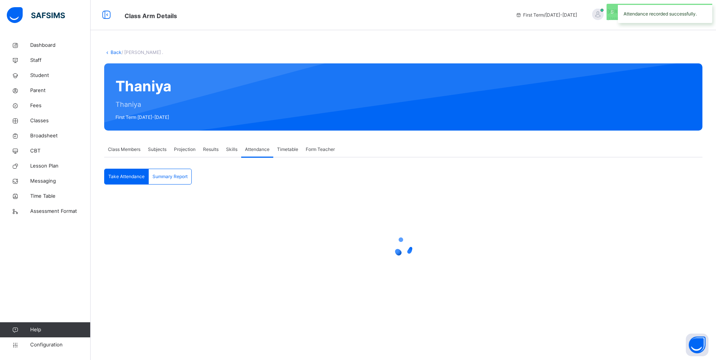
scroll to position [0, 0]
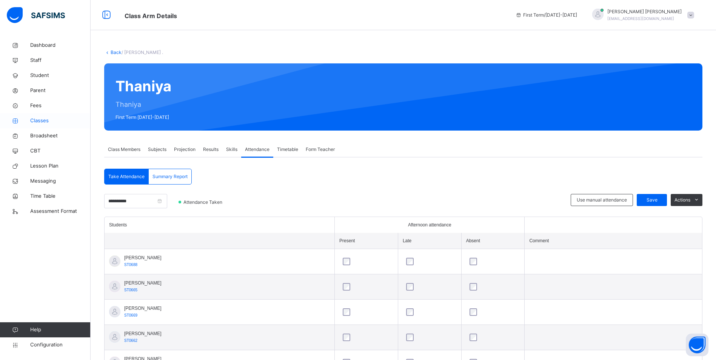
click at [40, 118] on span "Classes" at bounding box center [60, 121] width 60 height 8
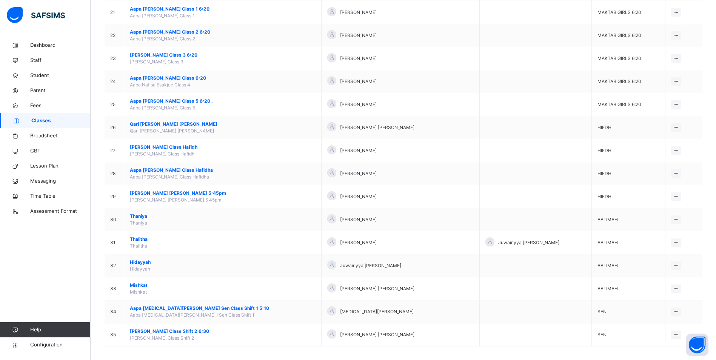
scroll to position [554, 0]
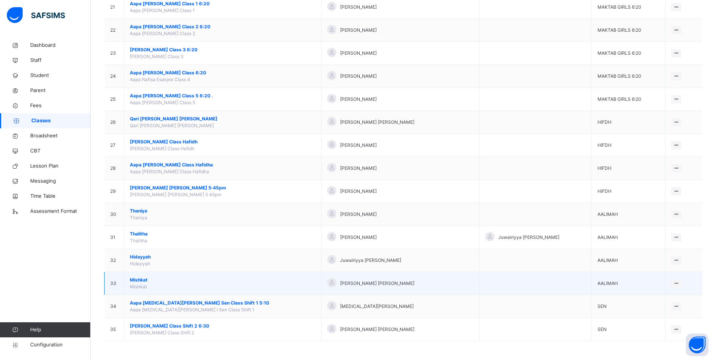
click at [143, 280] on span "Mishkat" at bounding box center [223, 280] width 186 height 7
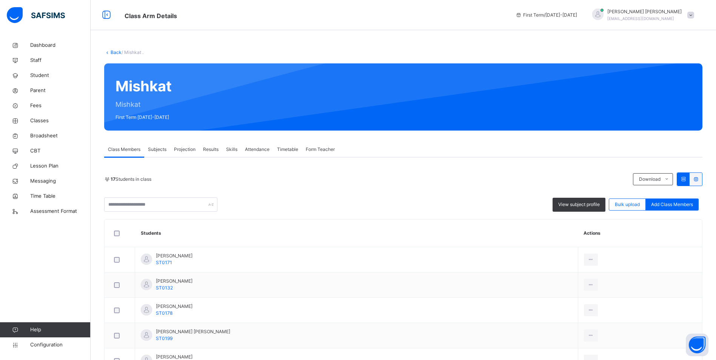
click at [255, 147] on span "Attendance" at bounding box center [257, 149] width 25 height 7
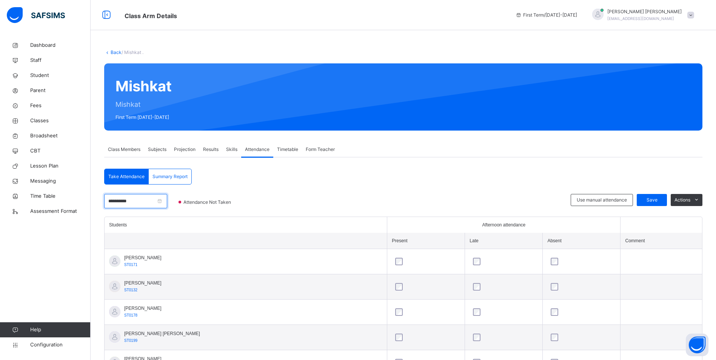
click at [158, 201] on input "**********" at bounding box center [135, 201] width 63 height 14
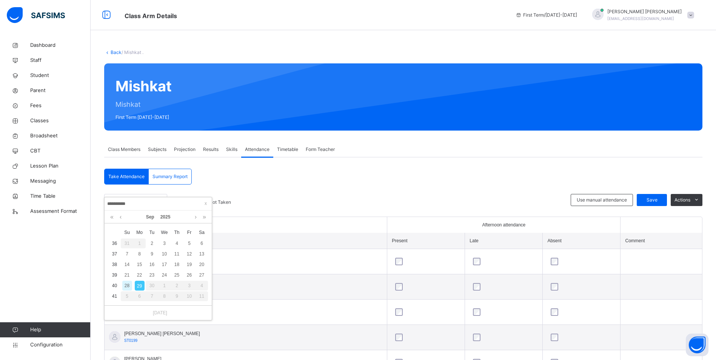
click at [179, 274] on div "25" at bounding box center [177, 275] width 10 height 10
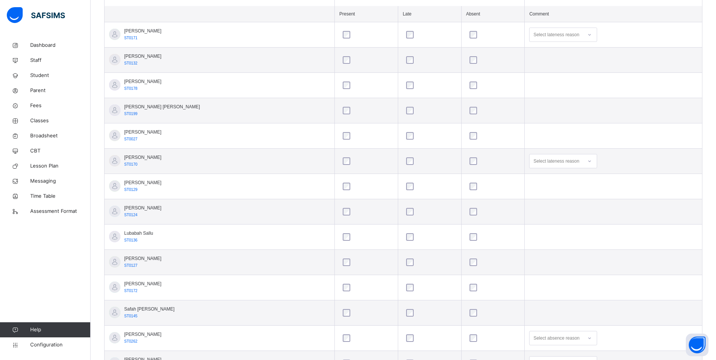
scroll to position [226, 0]
click at [588, 86] on icon at bounding box center [589, 86] width 3 height 2
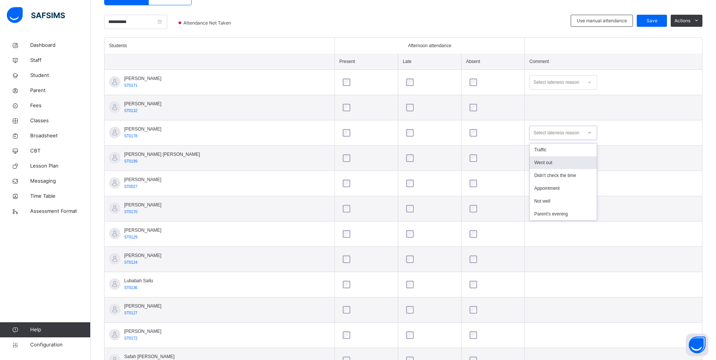
scroll to position [113, 0]
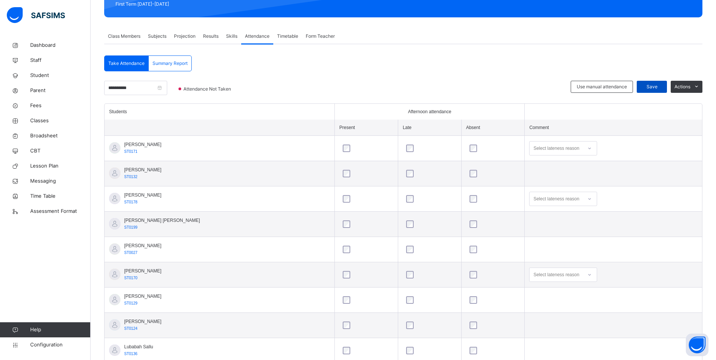
click at [659, 84] on span "Save" at bounding box center [651, 86] width 19 height 7
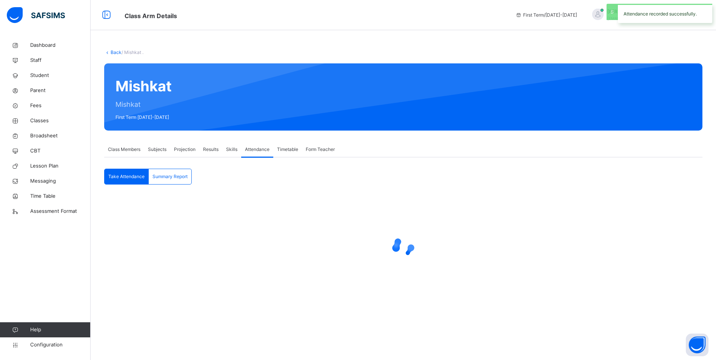
scroll to position [0, 0]
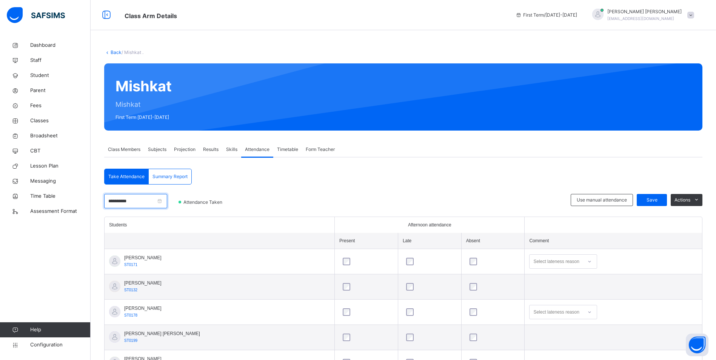
click at [143, 204] on input "**********" at bounding box center [135, 201] width 63 height 14
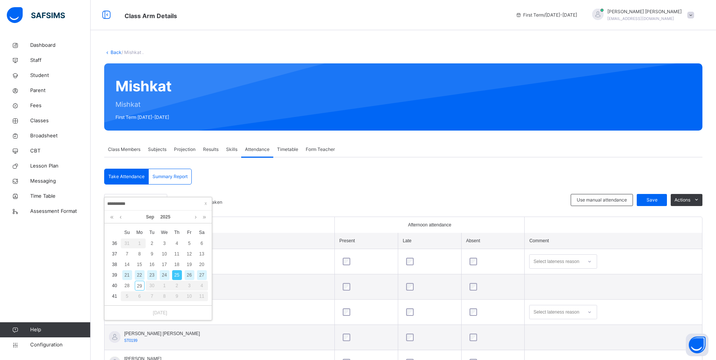
click at [186, 272] on div "26" at bounding box center [190, 275] width 10 height 10
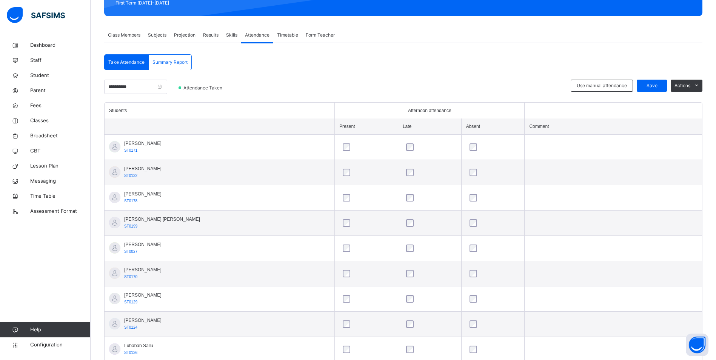
scroll to position [113, 0]
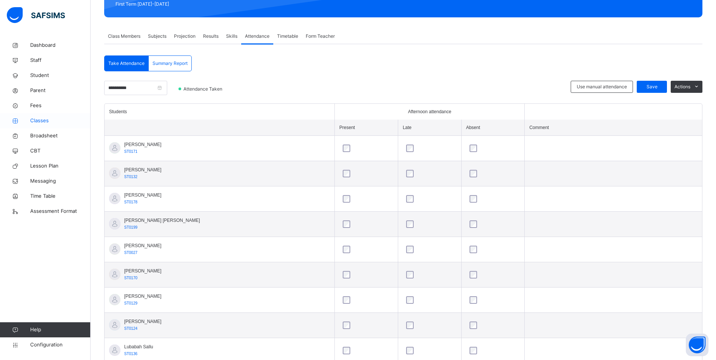
click at [45, 117] on link "Classes" at bounding box center [45, 120] width 91 height 15
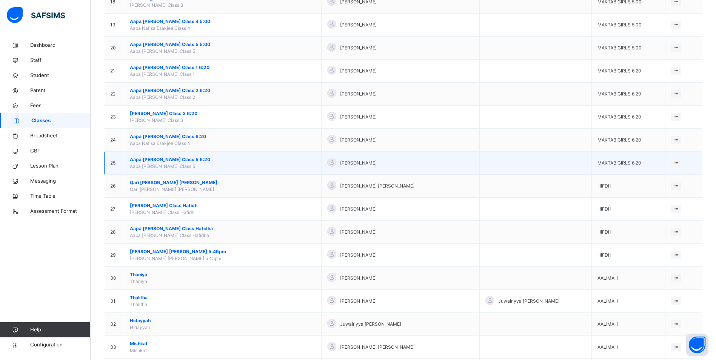
scroll to position [554, 0]
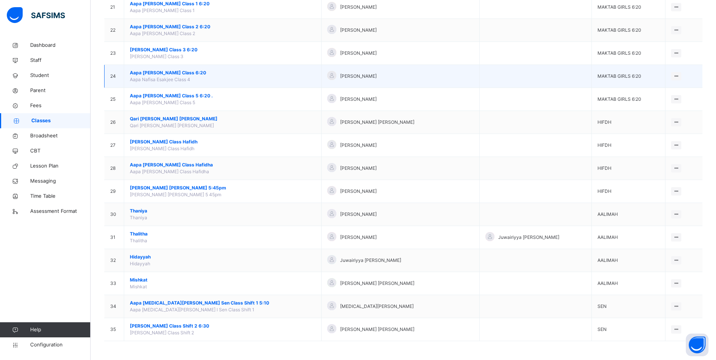
click at [187, 72] on span "Aapa [PERSON_NAME] Class 6:20" at bounding box center [223, 72] width 186 height 7
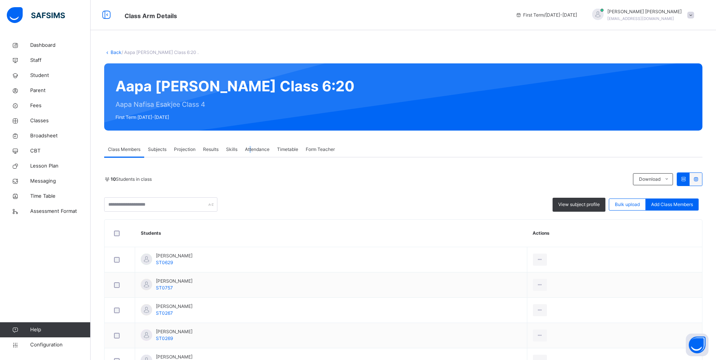
click at [251, 145] on div "Attendance" at bounding box center [257, 149] width 32 height 15
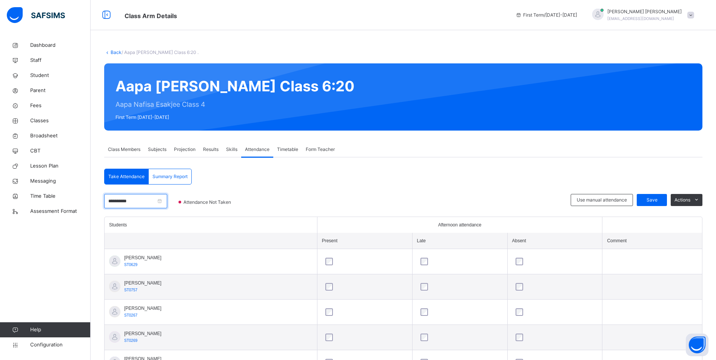
click at [145, 200] on input "**********" at bounding box center [135, 201] width 63 height 14
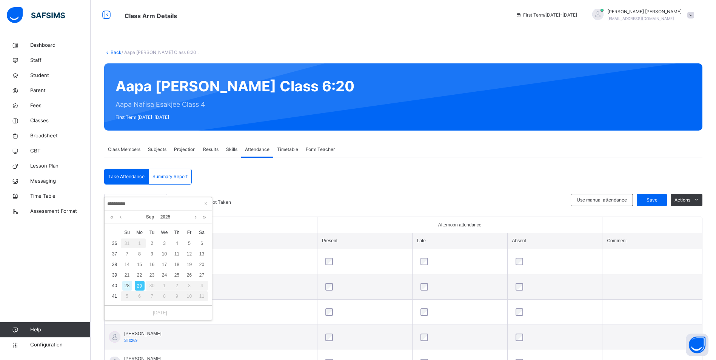
click at [180, 276] on div "25" at bounding box center [177, 275] width 10 height 10
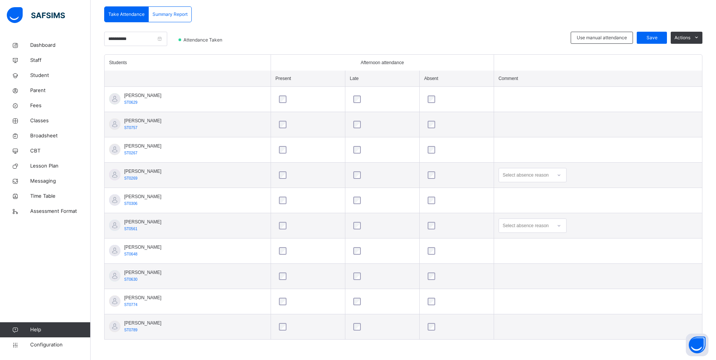
scroll to position [163, 0]
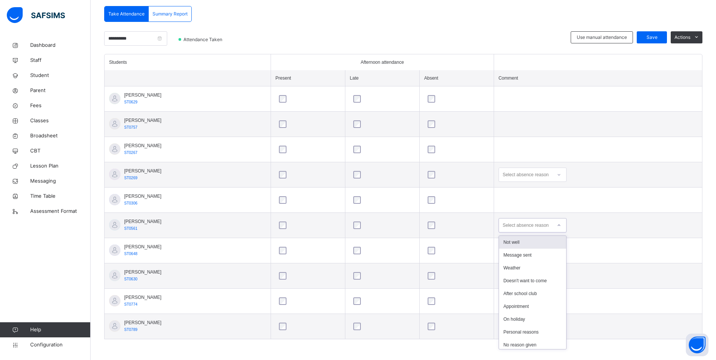
click at [560, 226] on icon at bounding box center [558, 226] width 3 height 2
click at [536, 240] on div "Not well" at bounding box center [532, 242] width 67 height 13
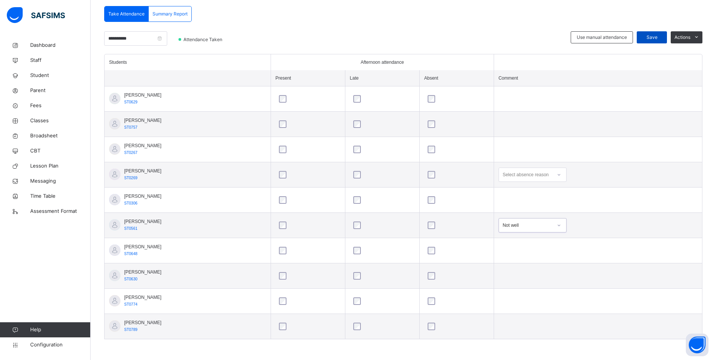
click at [649, 34] on span "Save" at bounding box center [651, 37] width 19 height 7
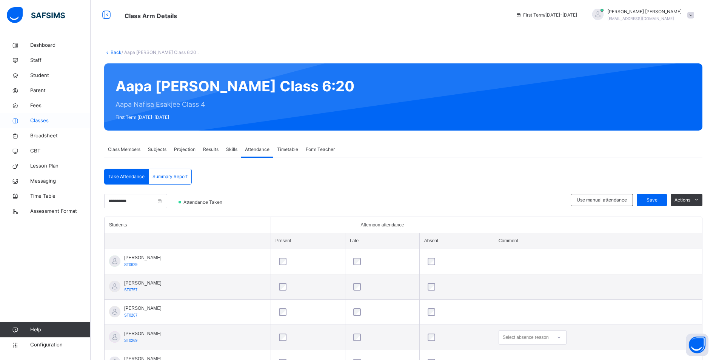
click at [28, 120] on icon at bounding box center [15, 121] width 30 height 6
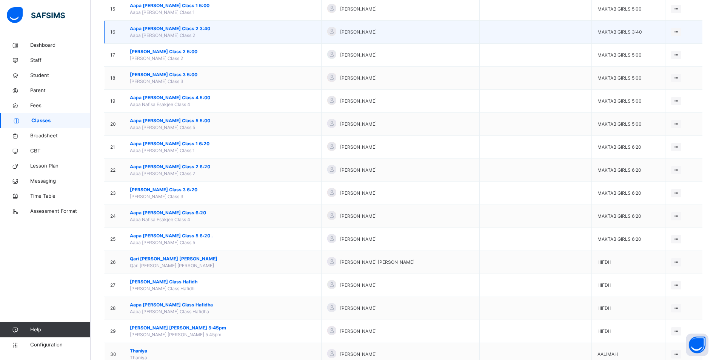
scroll to position [415, 0]
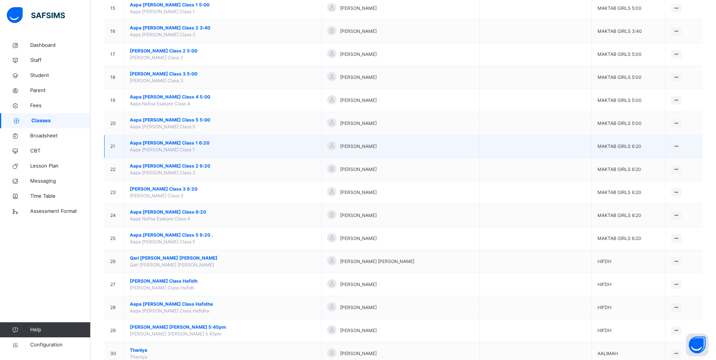
click at [185, 141] on span "Aapa [PERSON_NAME] Class 1 6:20" at bounding box center [223, 143] width 186 height 7
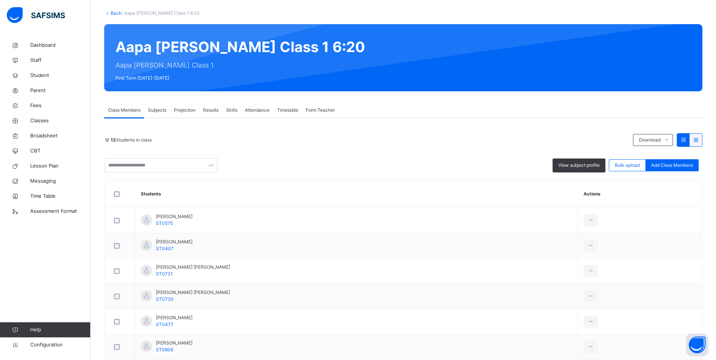
scroll to position [38, 0]
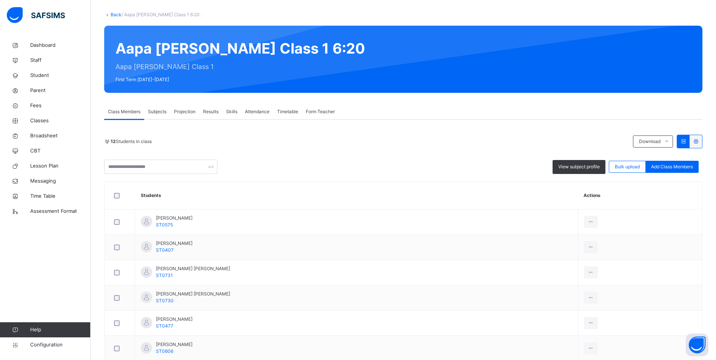
click at [253, 109] on span "Attendance" at bounding box center [257, 111] width 25 height 7
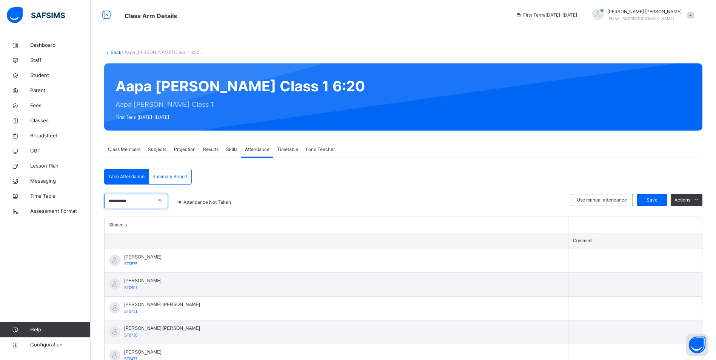
click at [149, 197] on input "**********" at bounding box center [135, 201] width 63 height 14
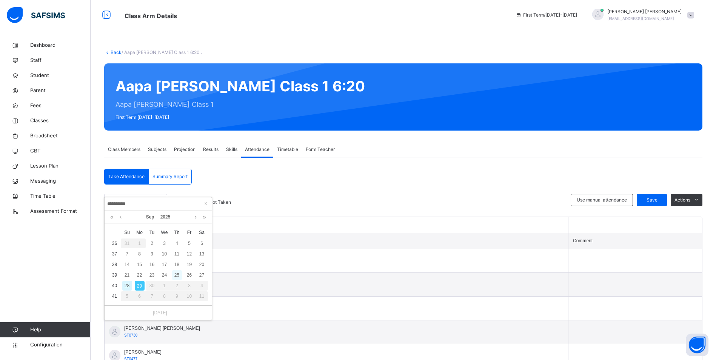
click at [178, 275] on div "25" at bounding box center [177, 275] width 10 height 10
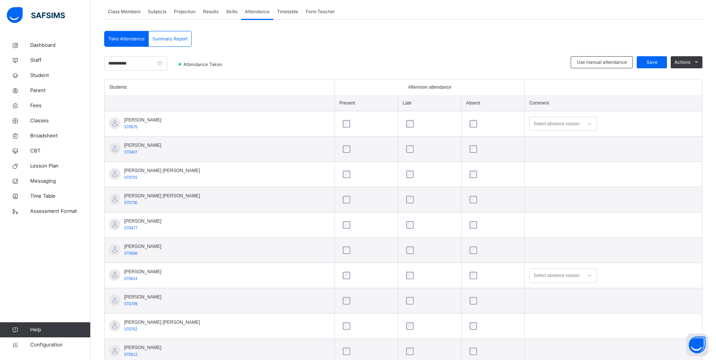
scroll to position [151, 0]
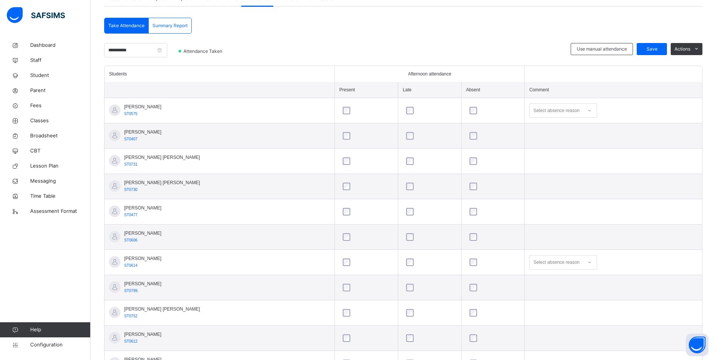
click at [576, 265] on div "Select absence reason" at bounding box center [563, 262] width 68 height 14
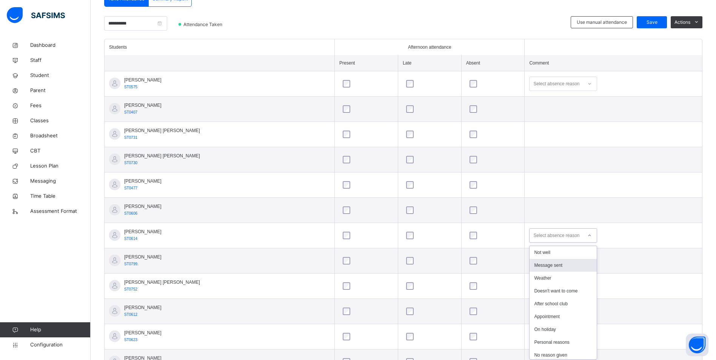
scroll to position [180, 0]
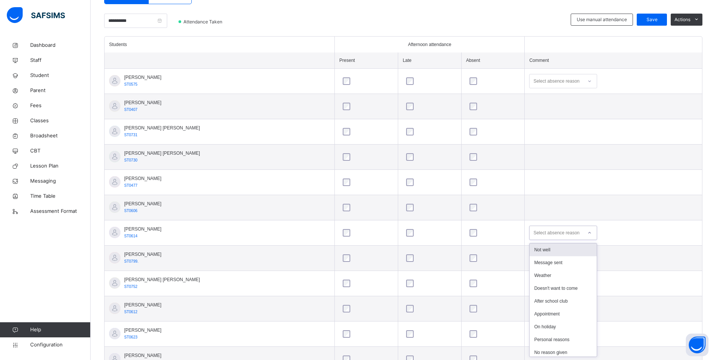
click at [551, 252] on div "Not well" at bounding box center [562, 249] width 67 height 13
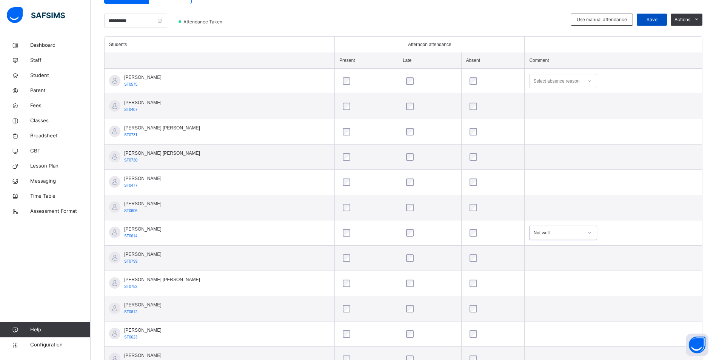
click at [661, 20] on span "Save" at bounding box center [651, 19] width 19 height 7
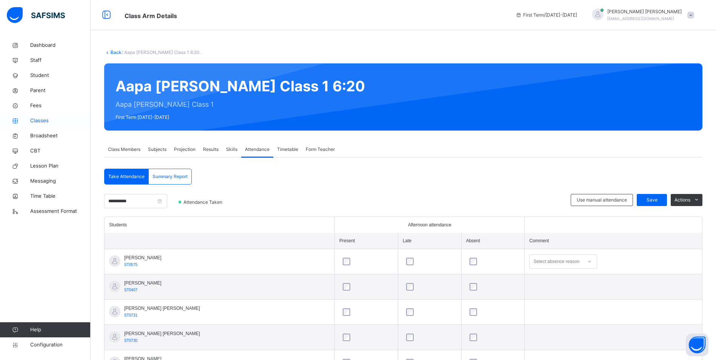
click at [40, 119] on span "Classes" at bounding box center [60, 121] width 60 height 8
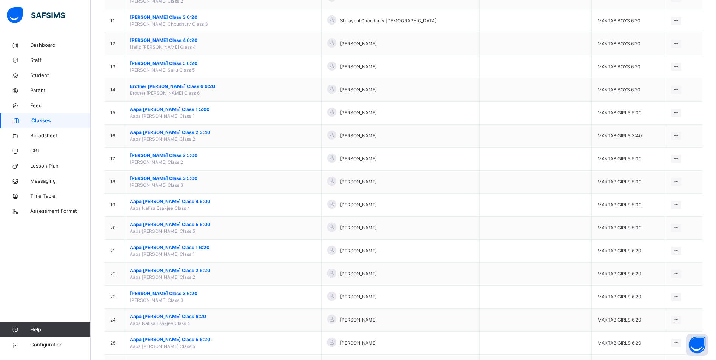
scroll to position [302, 0]
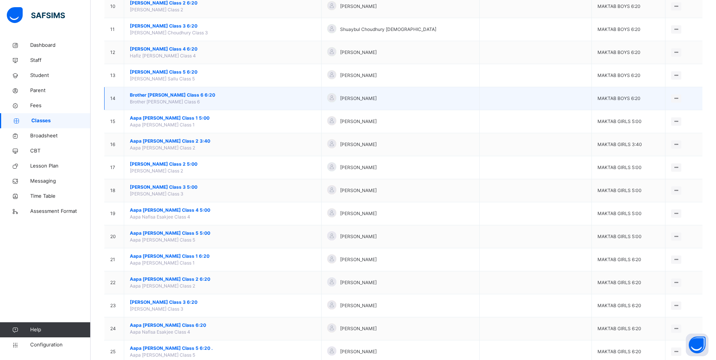
click at [178, 92] on span "Brother [PERSON_NAME] Class 6 6:20" at bounding box center [223, 95] width 186 height 7
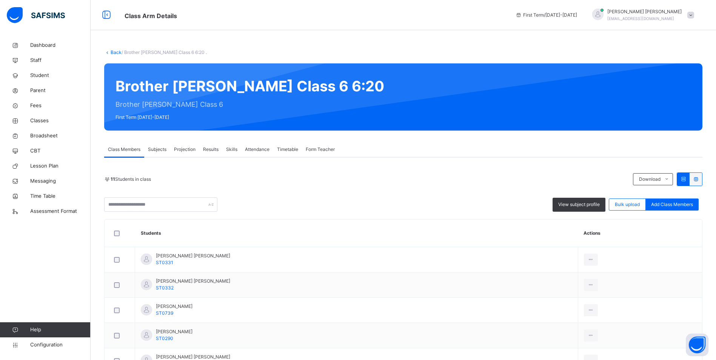
click at [259, 150] on span "Attendance" at bounding box center [257, 149] width 25 height 7
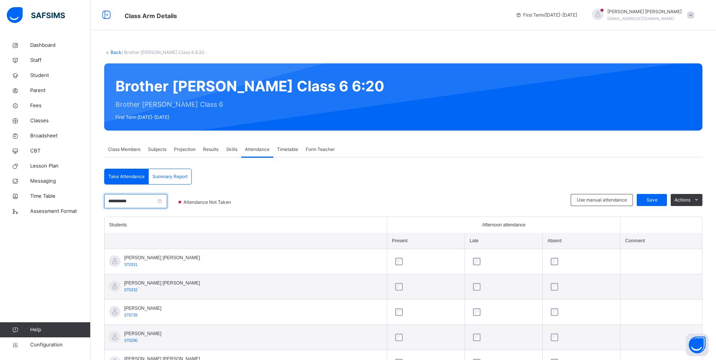
click at [148, 204] on input "**********" at bounding box center [135, 201] width 63 height 14
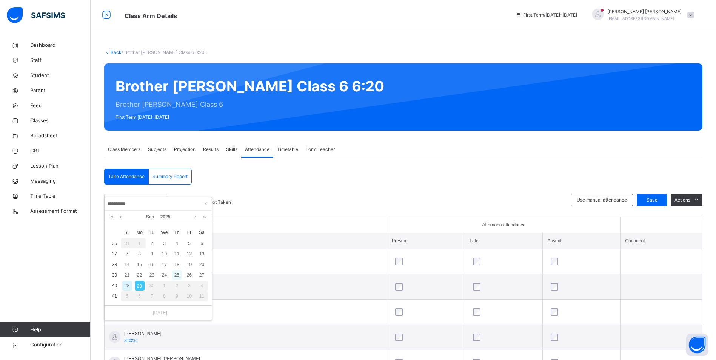
click at [177, 273] on div "25" at bounding box center [177, 275] width 10 height 10
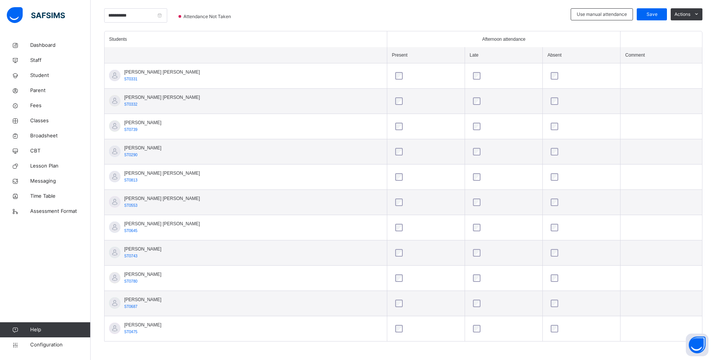
scroll to position [188, 0]
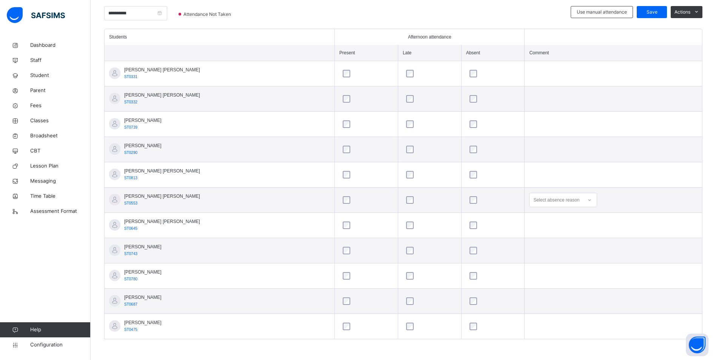
click at [587, 199] on icon at bounding box center [589, 200] width 5 height 8
click at [531, 308] on div "Personal reasons" at bounding box center [562, 306] width 67 height 13
click at [649, 12] on span "Save" at bounding box center [651, 12] width 19 height 7
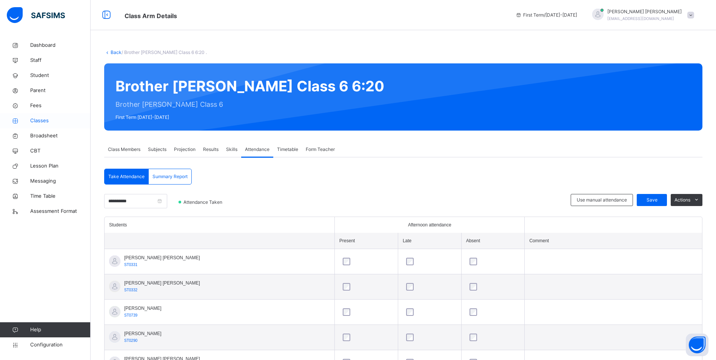
click at [46, 120] on span "Classes" at bounding box center [60, 121] width 60 height 8
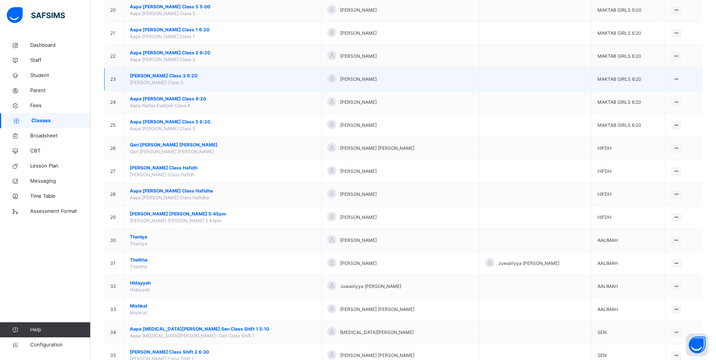
scroll to position [554, 0]
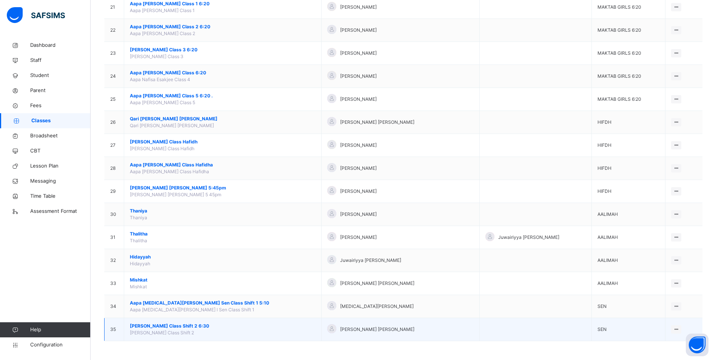
click at [155, 325] on span "[PERSON_NAME] Class Shift 2 6:30" at bounding box center [223, 326] width 186 height 7
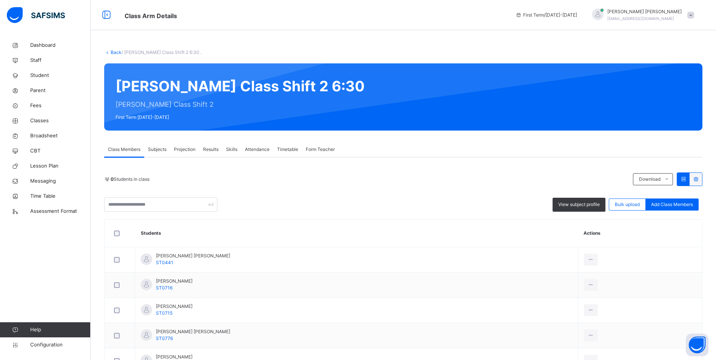
click at [266, 146] on span "Attendance" at bounding box center [257, 149] width 25 height 7
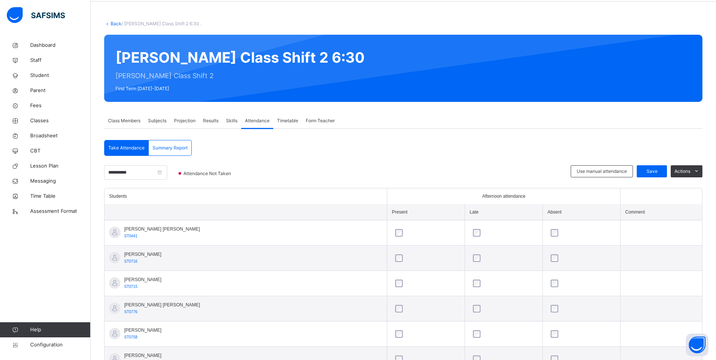
scroll to position [75, 0]
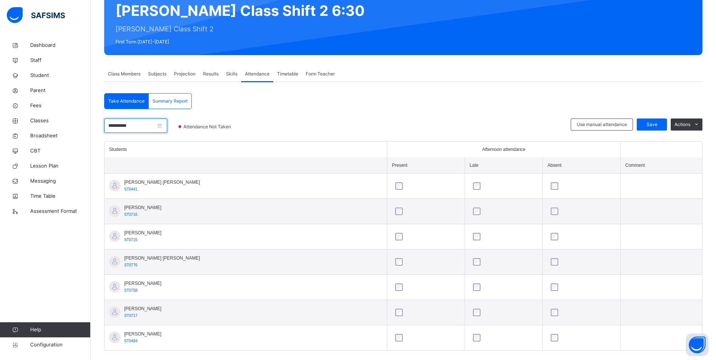
click at [143, 123] on input "**********" at bounding box center [135, 126] width 63 height 14
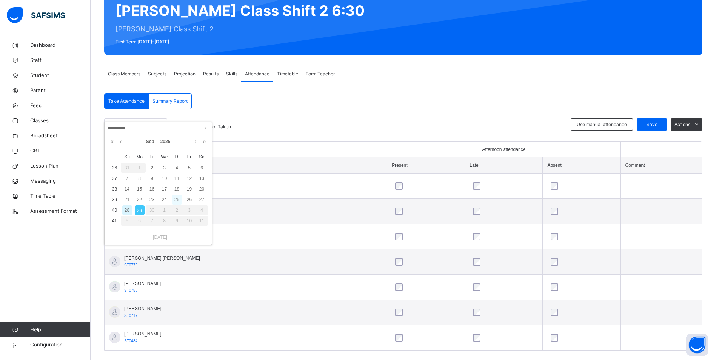
click at [179, 200] on div "25" at bounding box center [177, 200] width 10 height 10
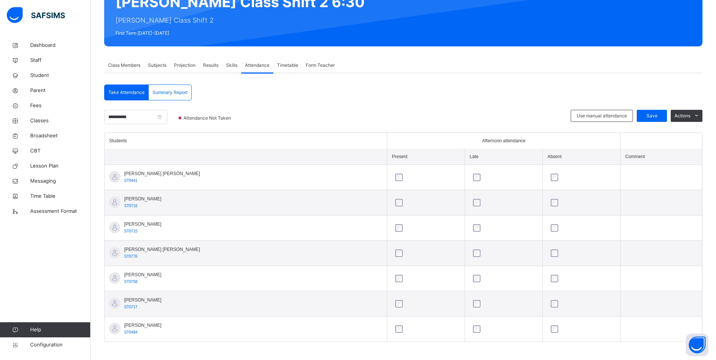
scroll to position [87, 0]
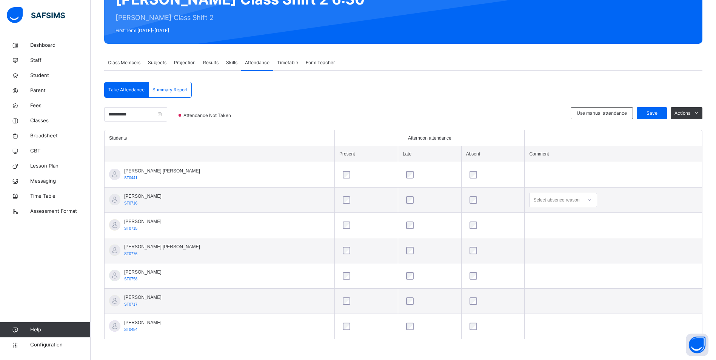
click at [468, 223] on div at bounding box center [493, 226] width 50 height 8
click at [652, 112] on span "Save" at bounding box center [651, 113] width 19 height 7
